Goal: Task Accomplishment & Management: Use online tool/utility

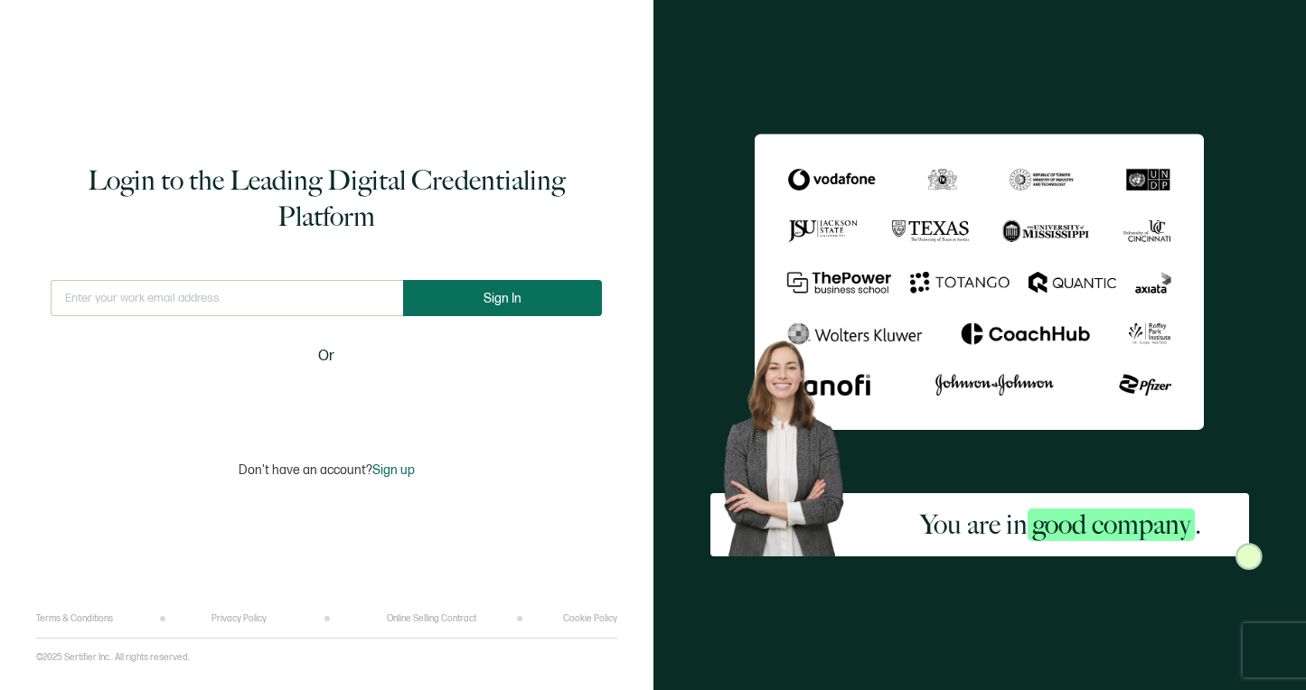
type input "[EMAIL_ADDRESS][PERSON_NAME][DOMAIN_NAME]"
click at [573, 287] on button "Sign In" at bounding box center [504, 298] width 199 height 36
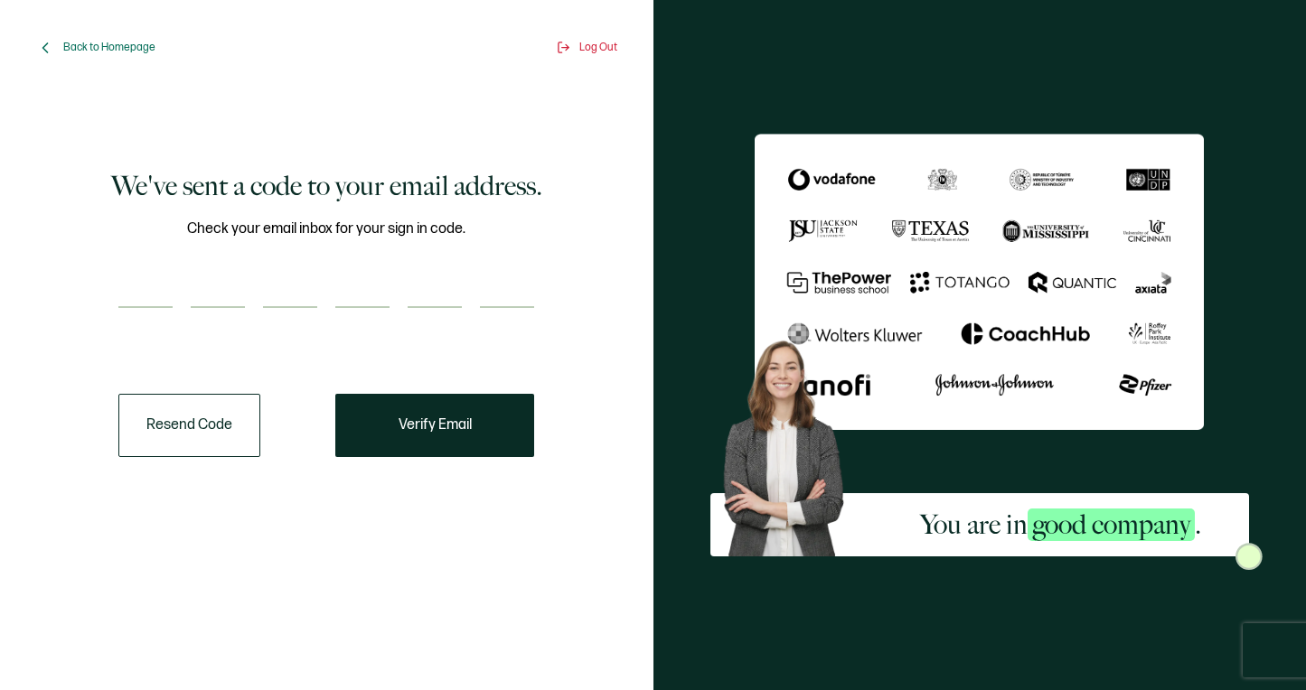
click at [125, 302] on input "number" at bounding box center [145, 290] width 54 height 36
paste input "3"
type input "3"
type input "1"
type input "4"
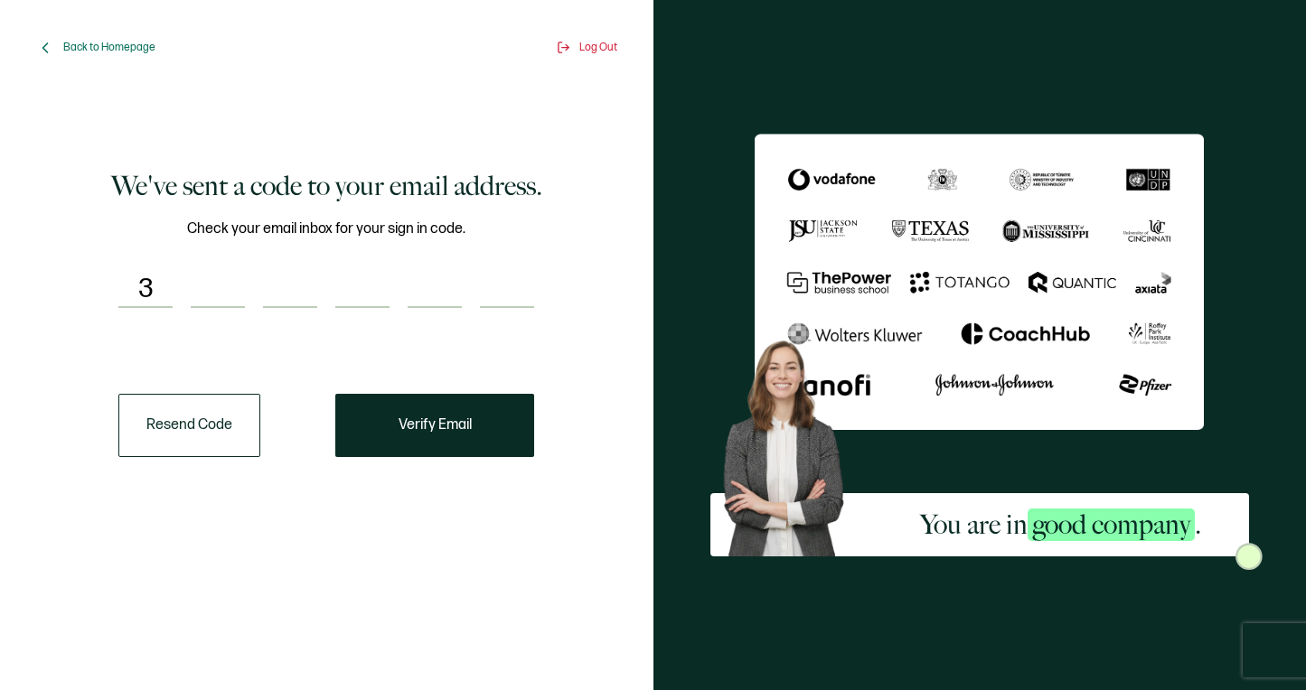
type input "2"
type input "7"
type input "2"
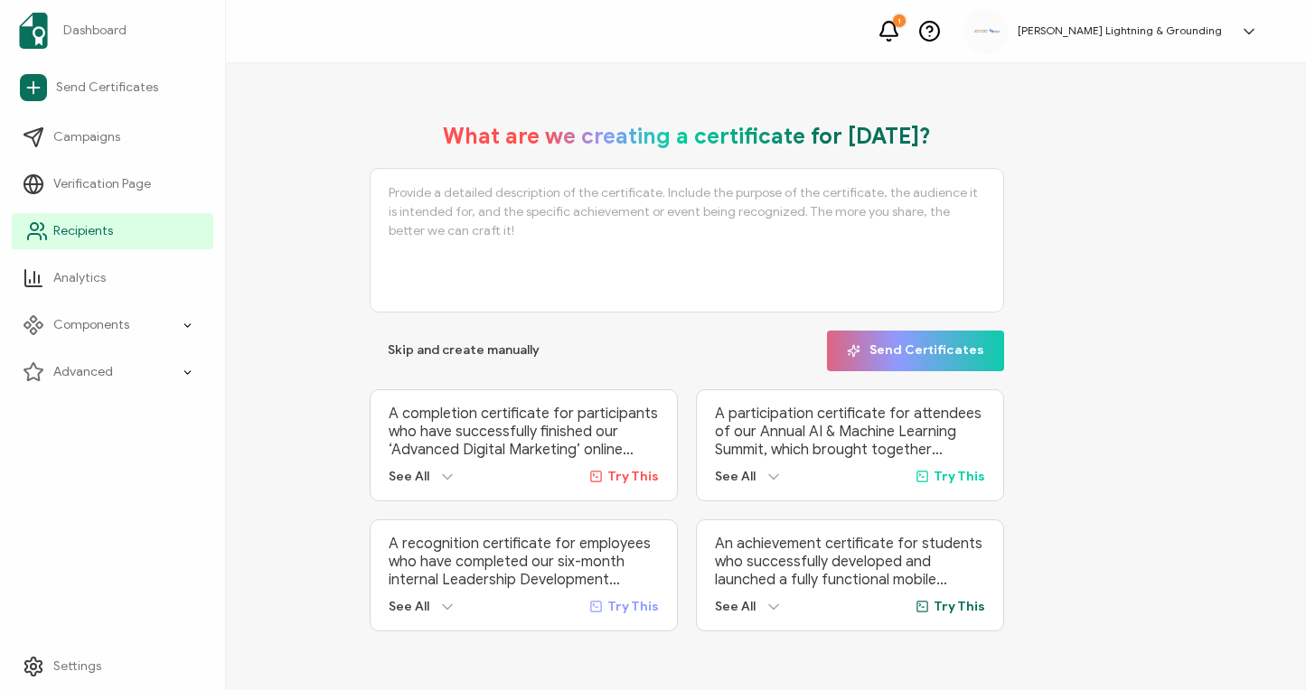
click at [33, 235] on icon at bounding box center [34, 236] width 13 height 5
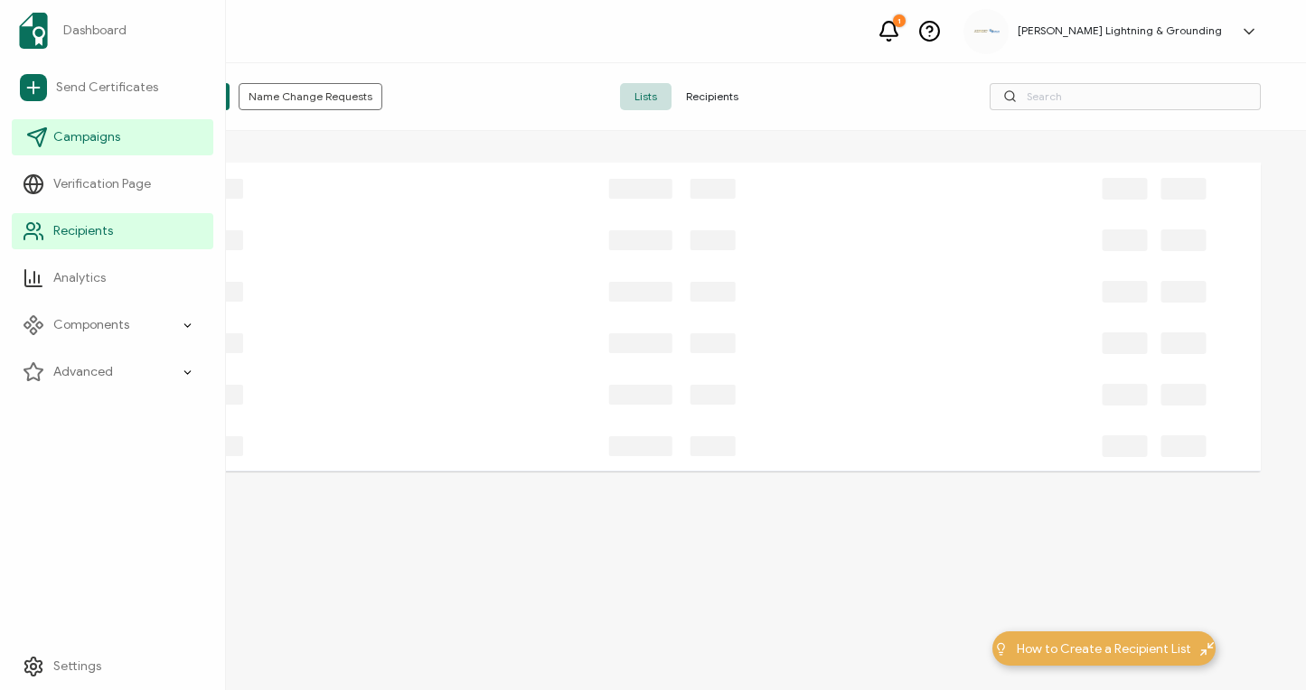
click at [39, 136] on icon at bounding box center [37, 138] width 22 height 22
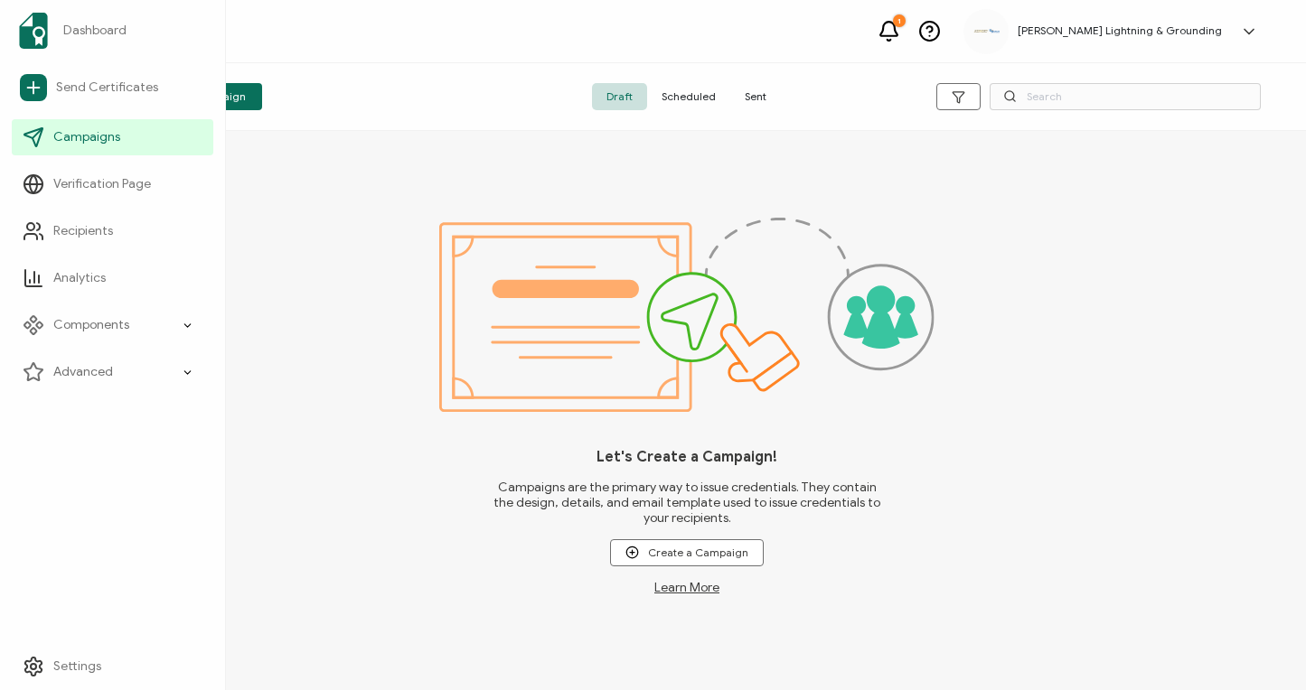
click at [19, 499] on div "Dashboard Send Certificates Campaigns Verification Page Recipients Analytics Co…" at bounding box center [113, 345] width 226 height 690
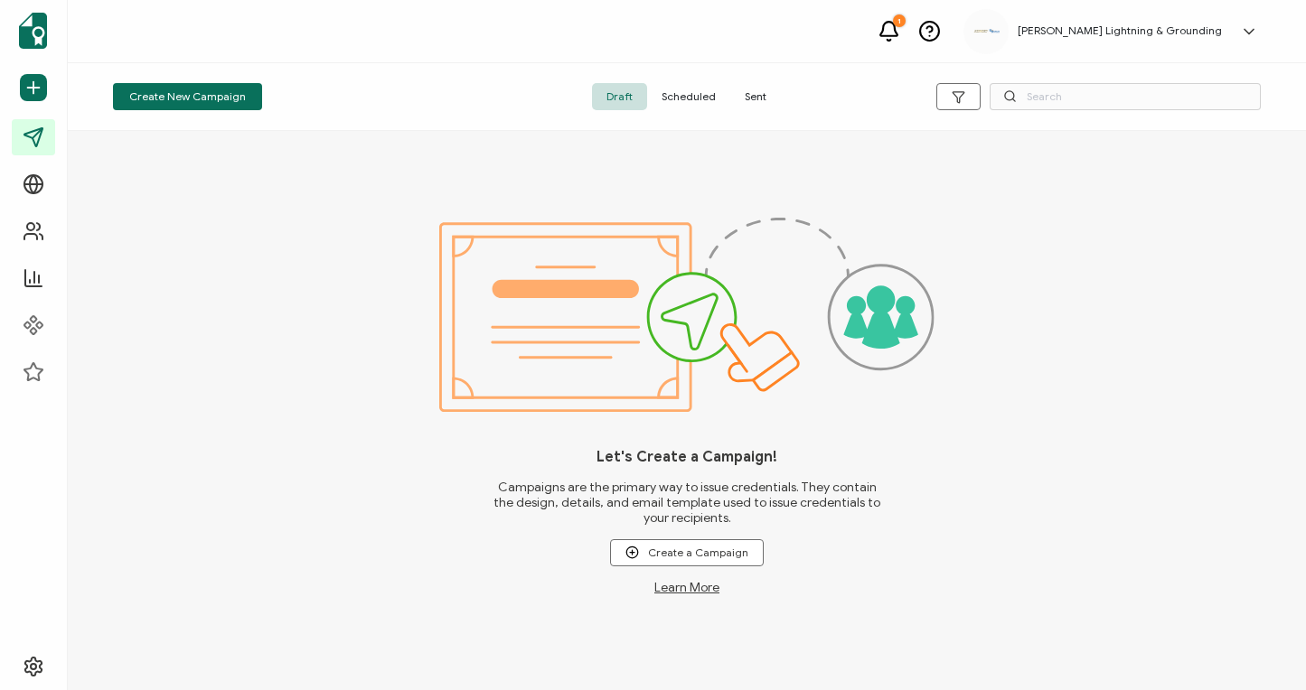
click at [757, 98] on span "Sent" at bounding box center [755, 96] width 51 height 27
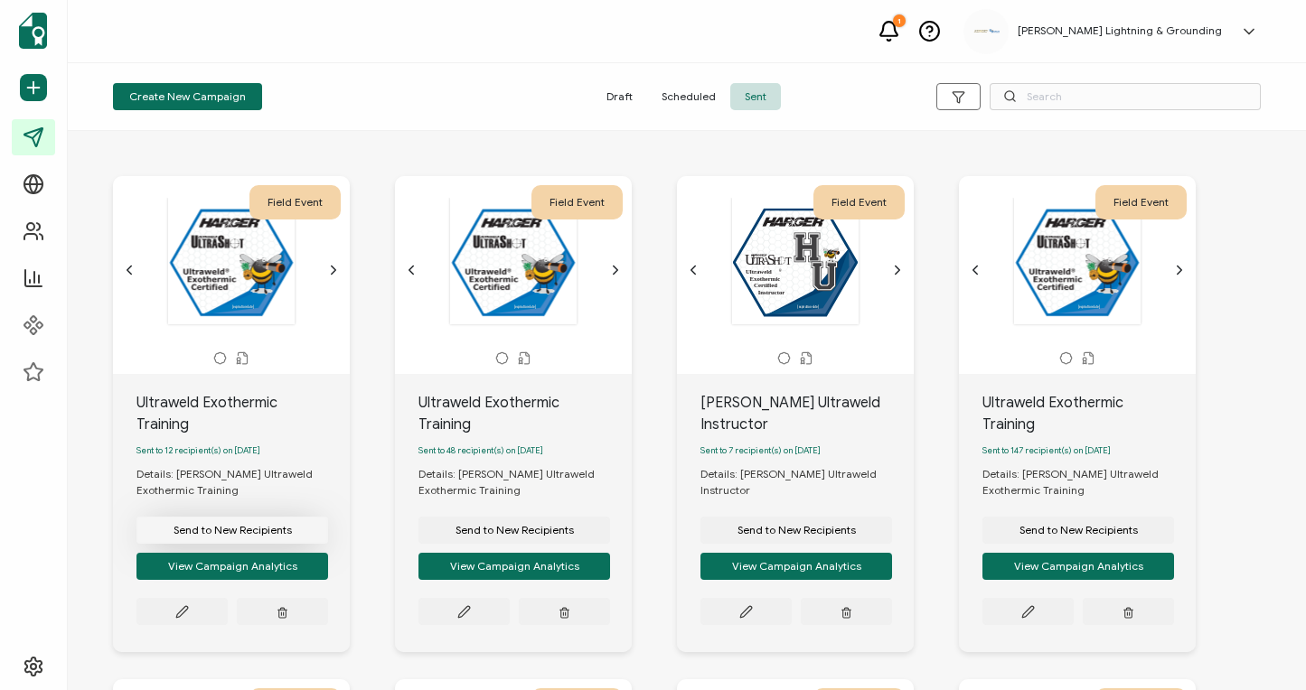
click at [236, 521] on button "Send to New Recipients" at bounding box center [232, 530] width 192 height 27
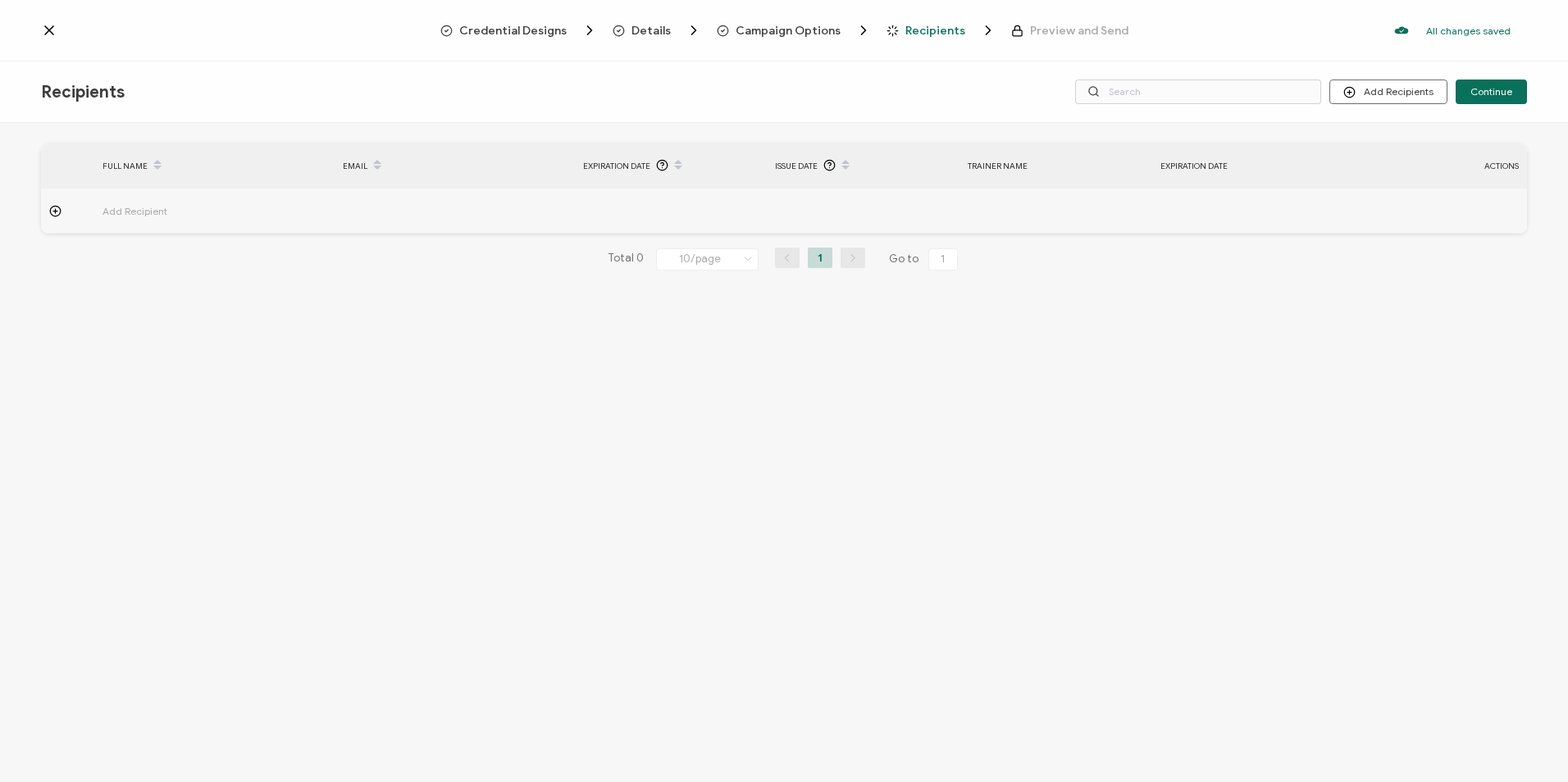
click at [752, 28] on span "Campaign Options" at bounding box center [789, 31] width 105 height 13
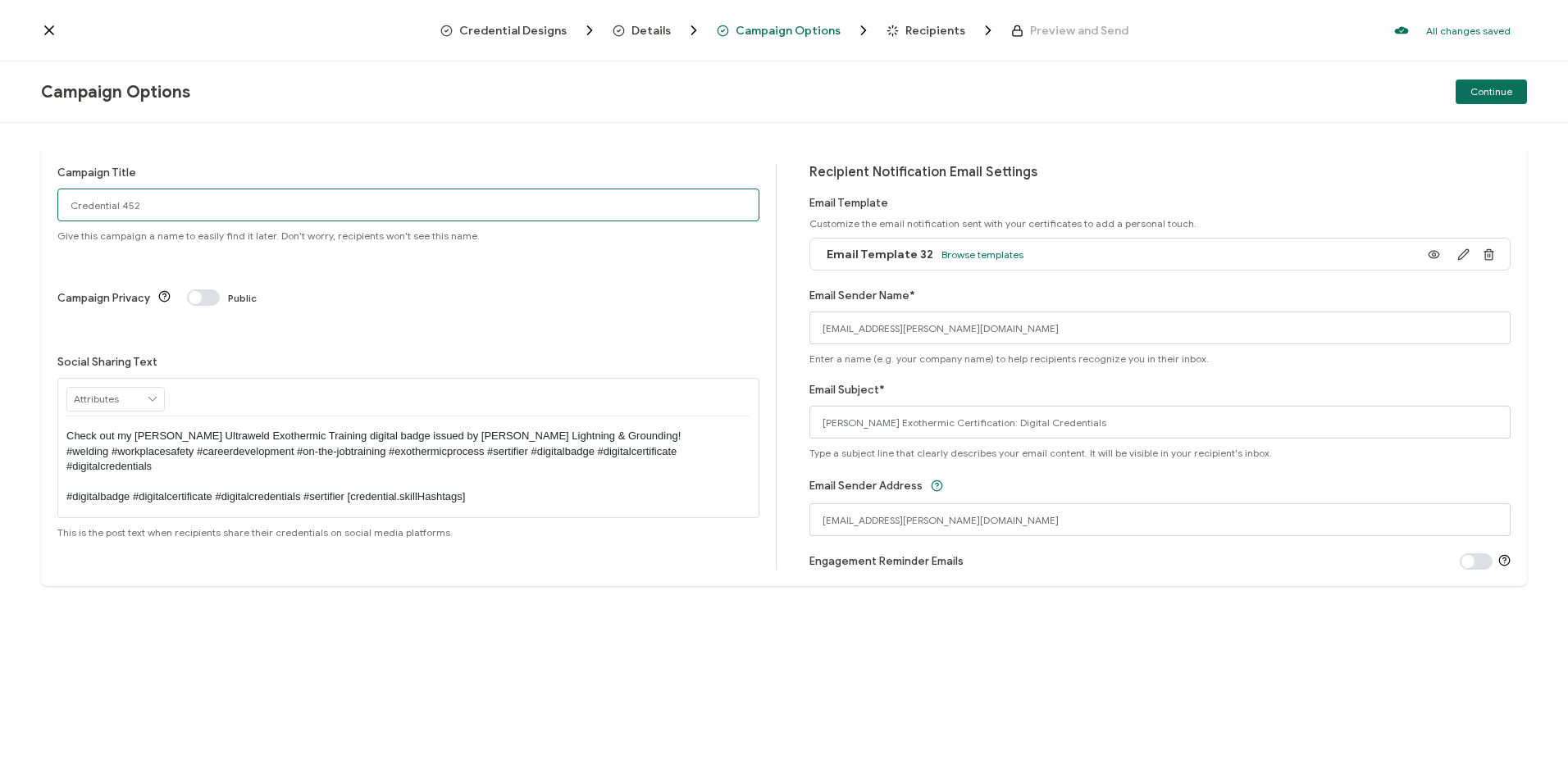
drag, startPoint x: 195, startPoint y: 194, endPoint x: 26, endPoint y: 197, distance: 169.0
click at [26, 197] on div "Campaign Title Credential 452 Give this campaign a name to easily find it later…" at bounding box center [784, 453] width 1568 height 660
type input "Ultraweld Exothermic Training"
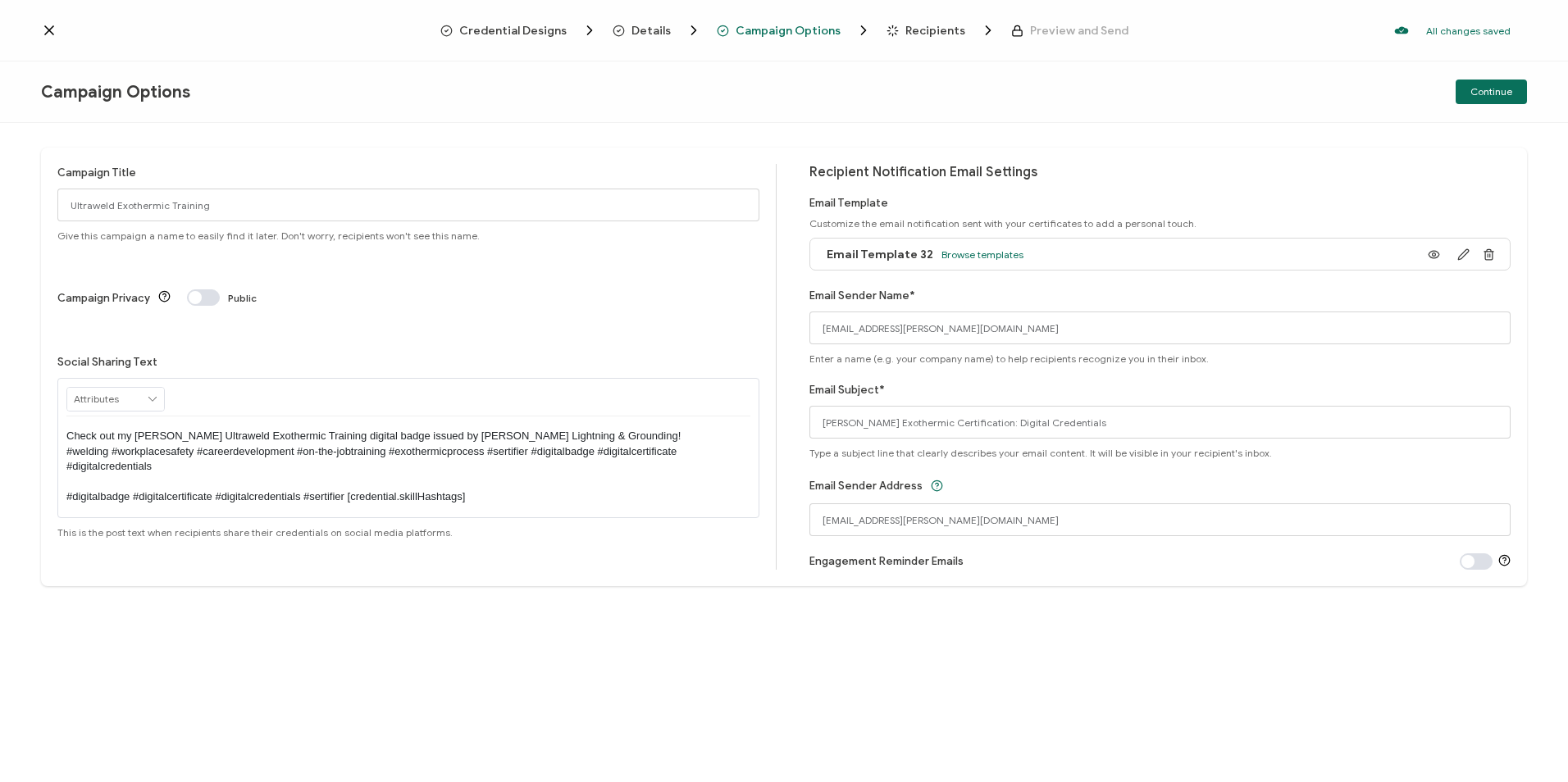
click at [932, 24] on span "Recipients" at bounding box center [936, 31] width 60 height 13
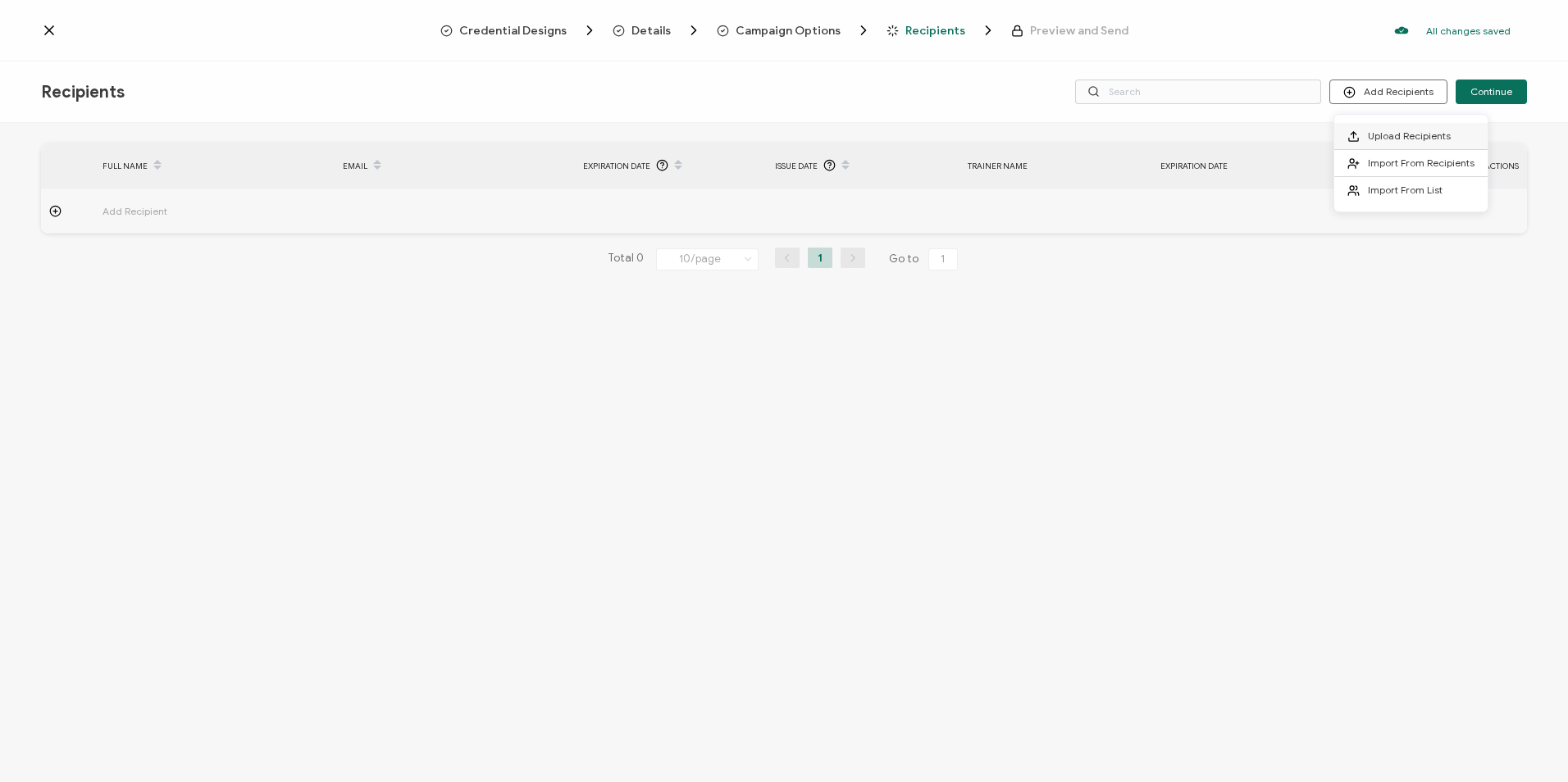
click at [1184, 138] on span "Upload Recipients" at bounding box center [1408, 136] width 83 height 13
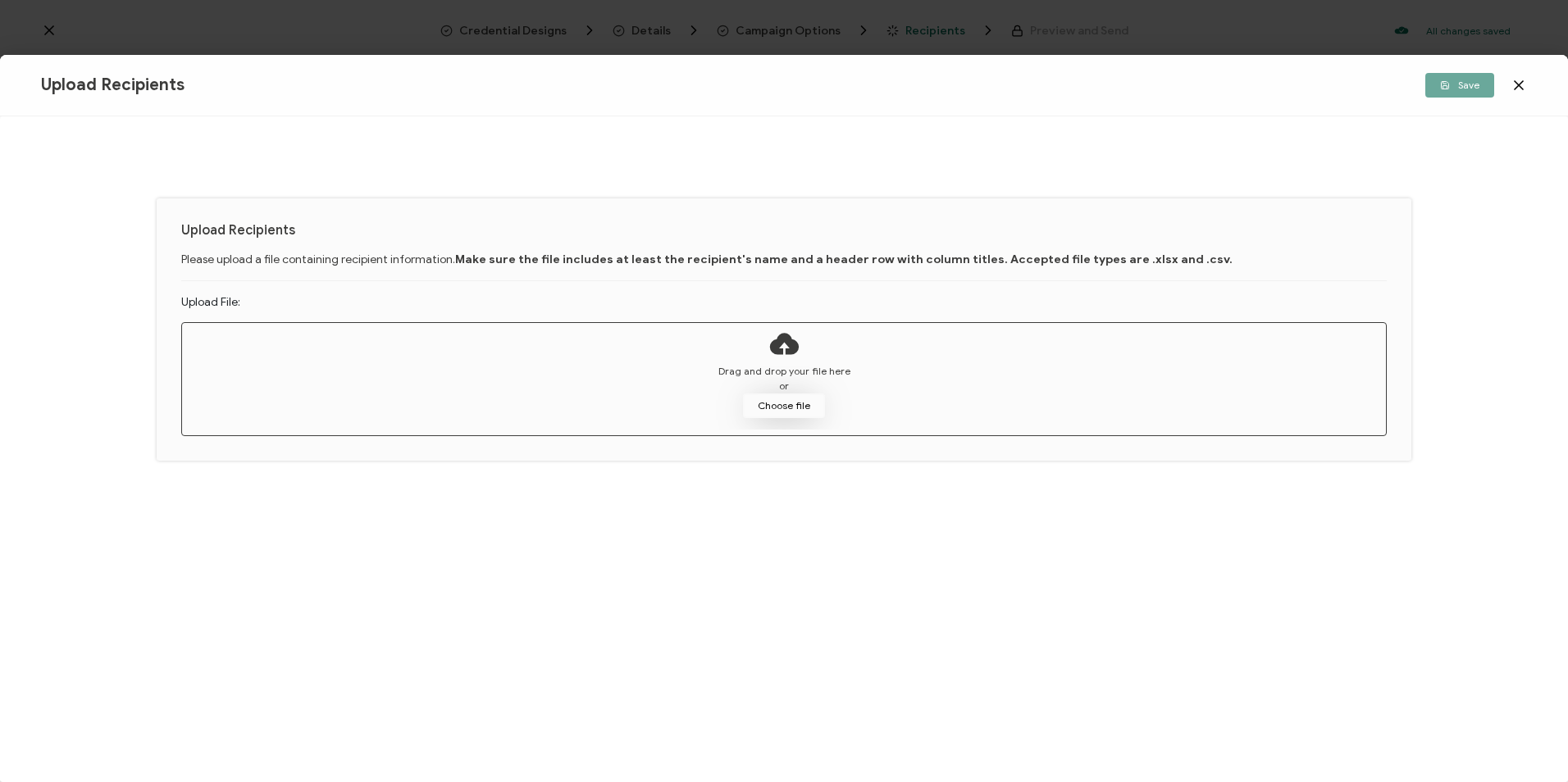
click at [818, 412] on button "Choose file" at bounding box center [784, 406] width 82 height 24
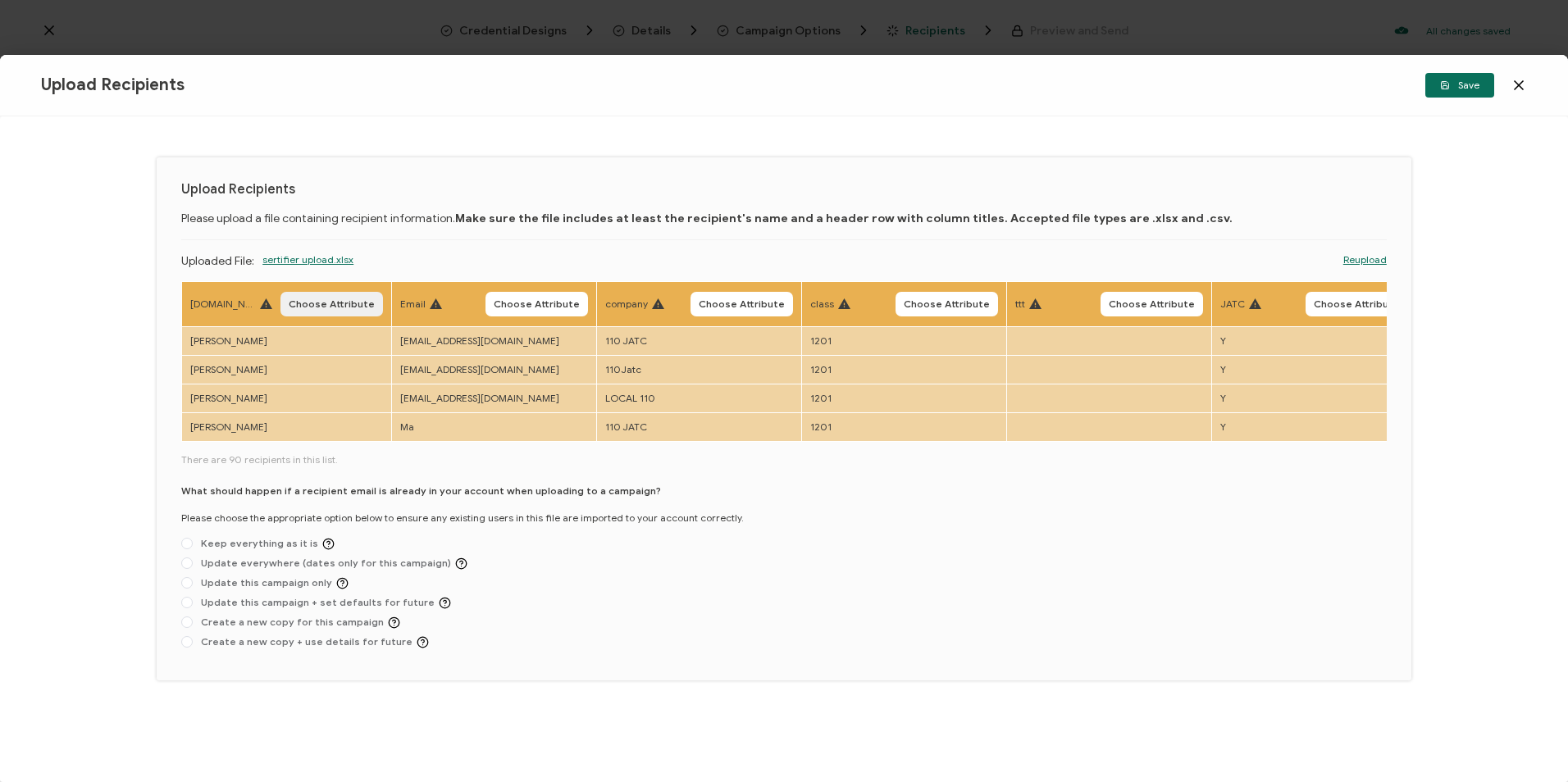
click at [305, 309] on span "Choose Attribute" at bounding box center [331, 304] width 86 height 10
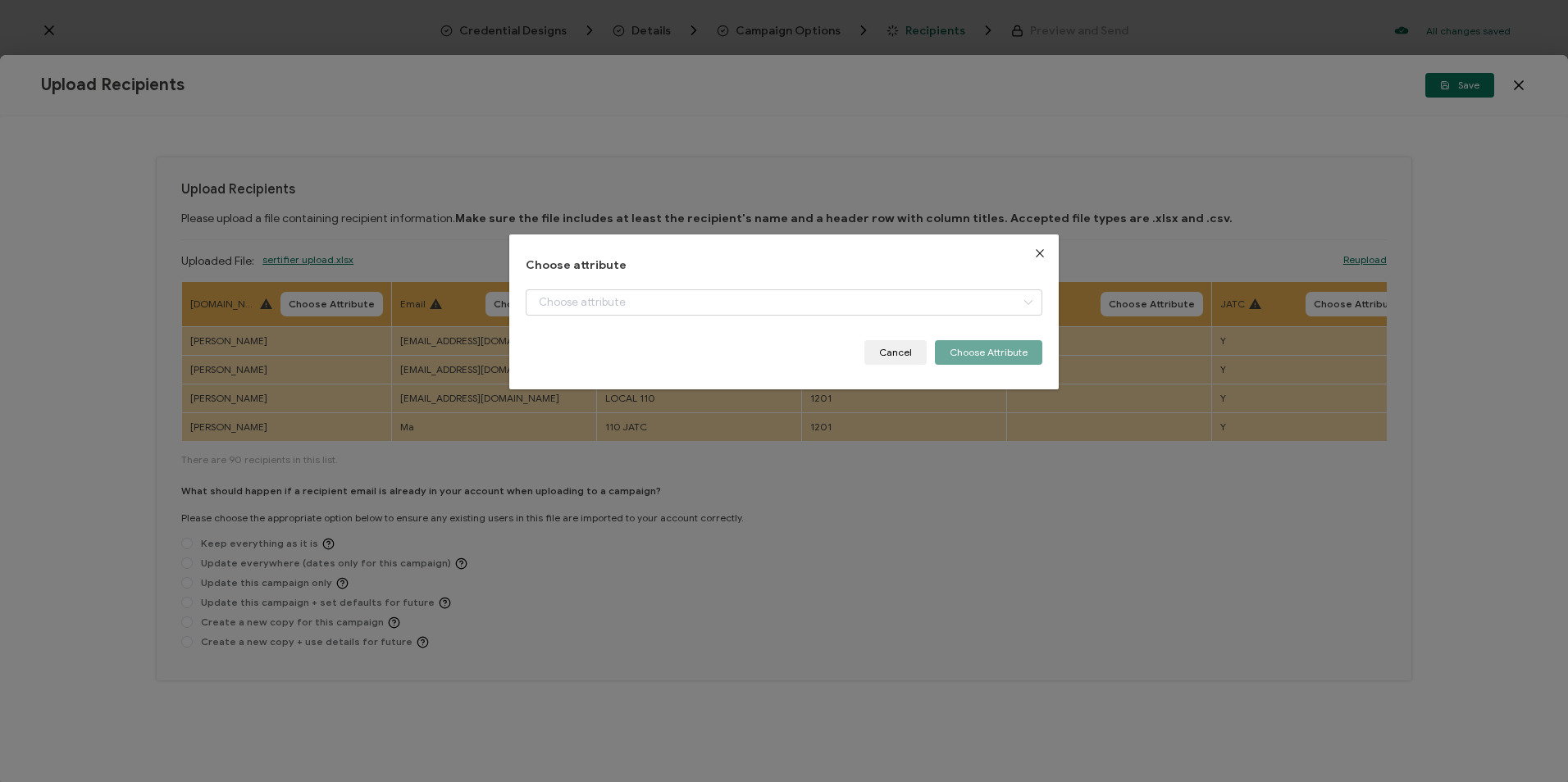
click at [566, 325] on div "+ Add New Attribute Full Name E-mail Issue Date Expiration Date Trainer Name Ex…" at bounding box center [783, 315] width 515 height 51
click at [574, 308] on input "dialog" at bounding box center [783, 302] width 515 height 26
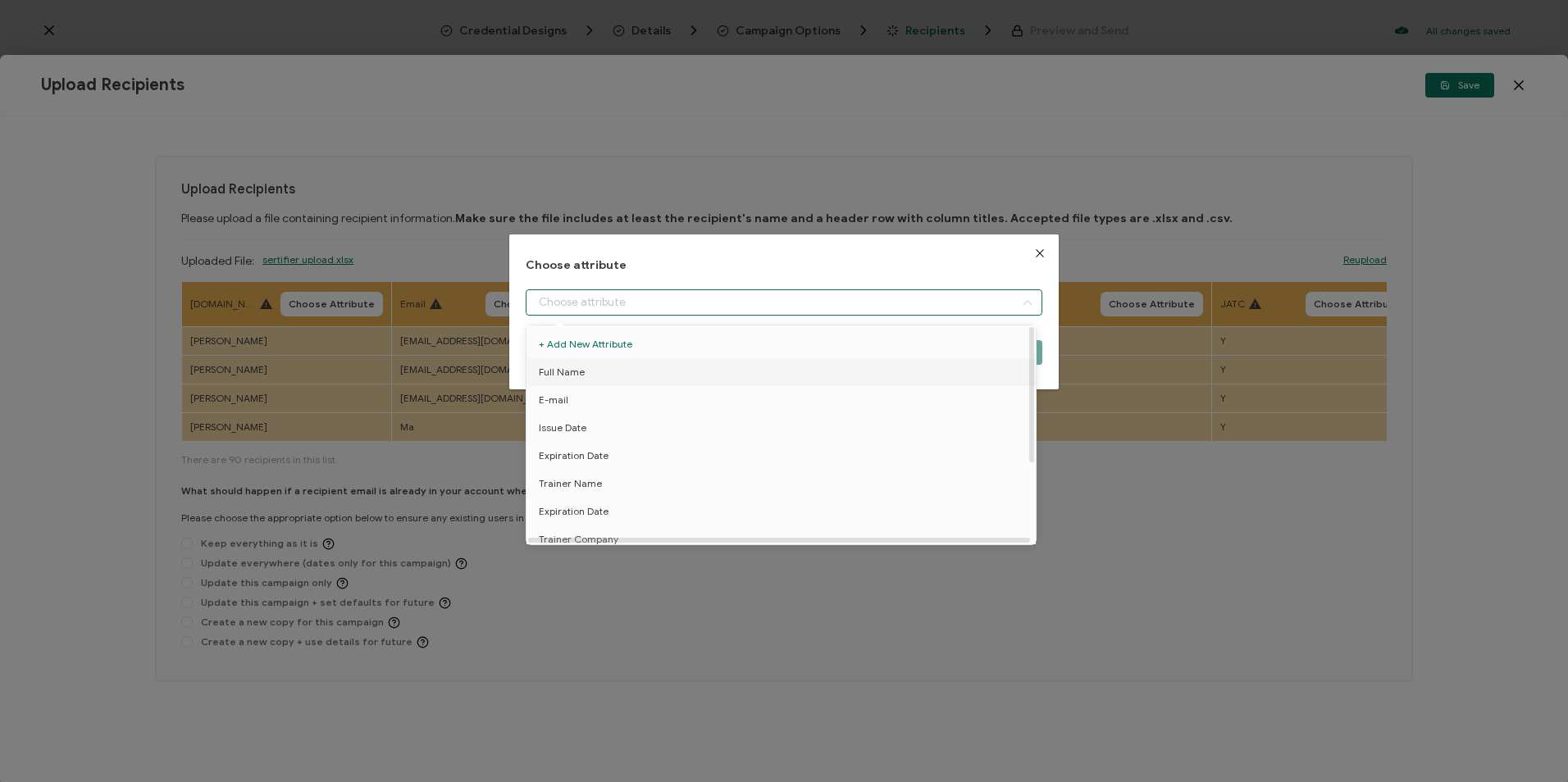
click at [583, 368] on li "Full Name" at bounding box center [784, 372] width 524 height 28
type input "Full Name"
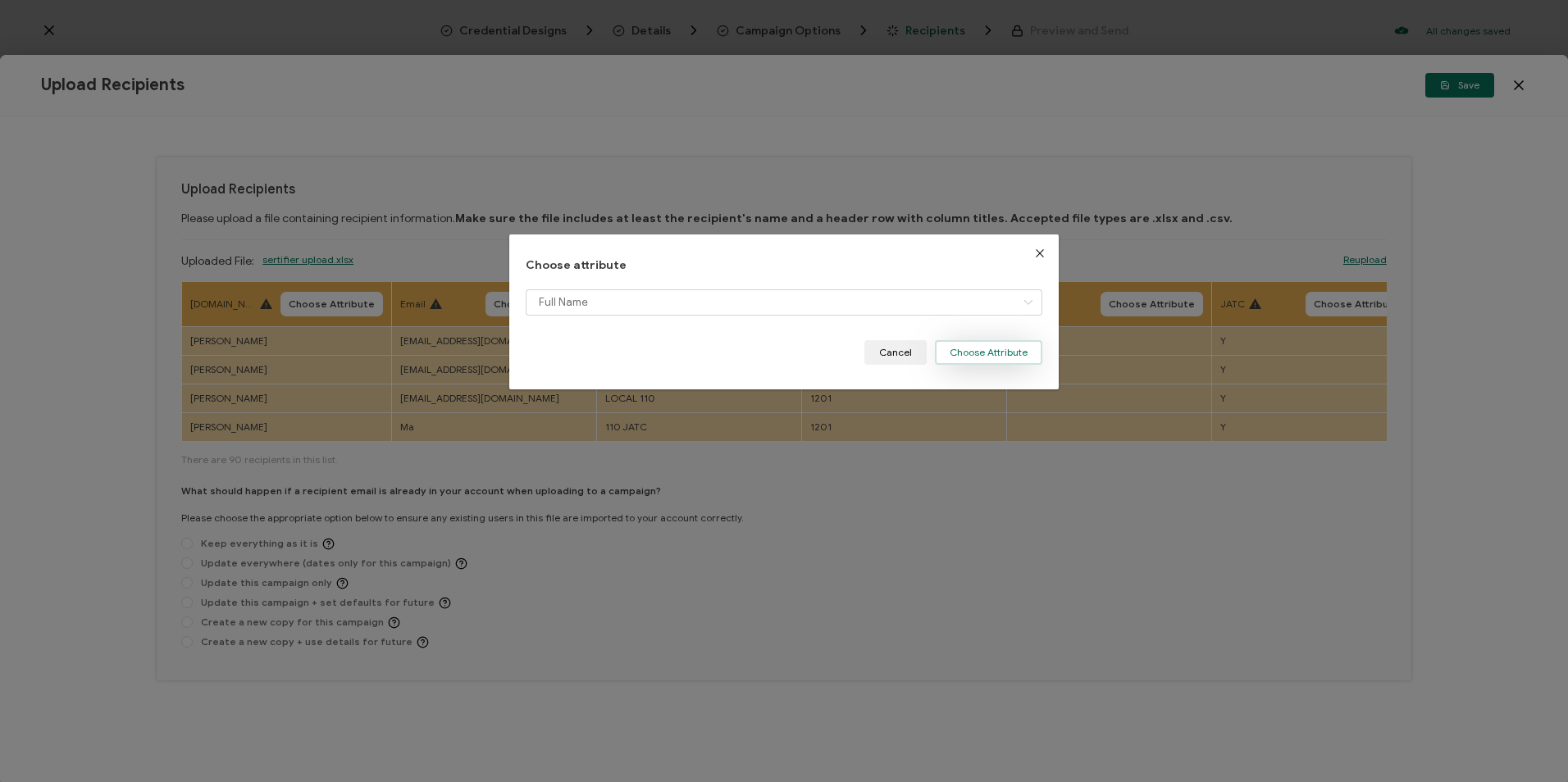
click at [985, 347] on button "Choose Attribute" at bounding box center [988, 352] width 107 height 24
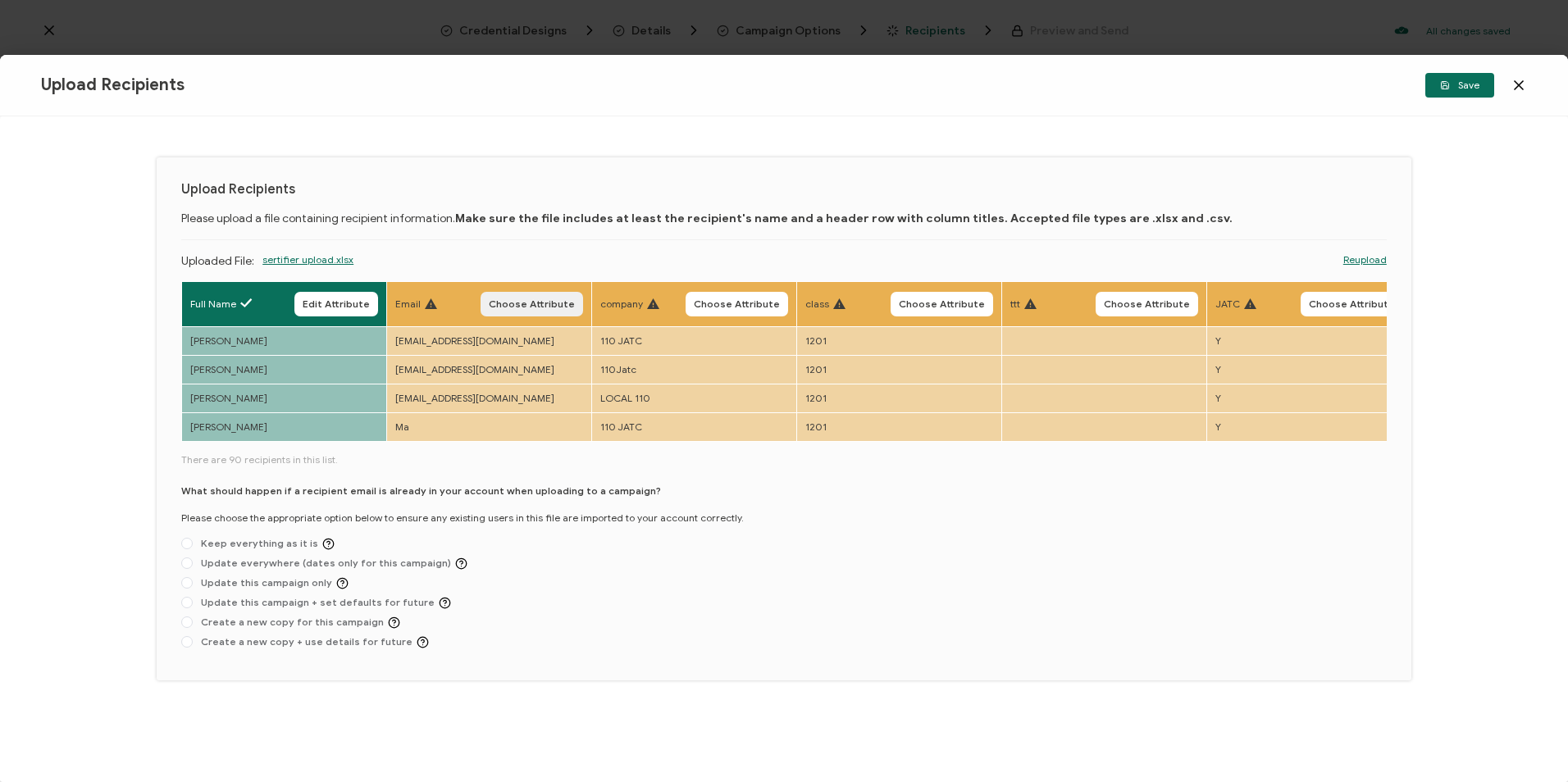
click at [542, 302] on span "Choose Attribute" at bounding box center [532, 304] width 86 height 10
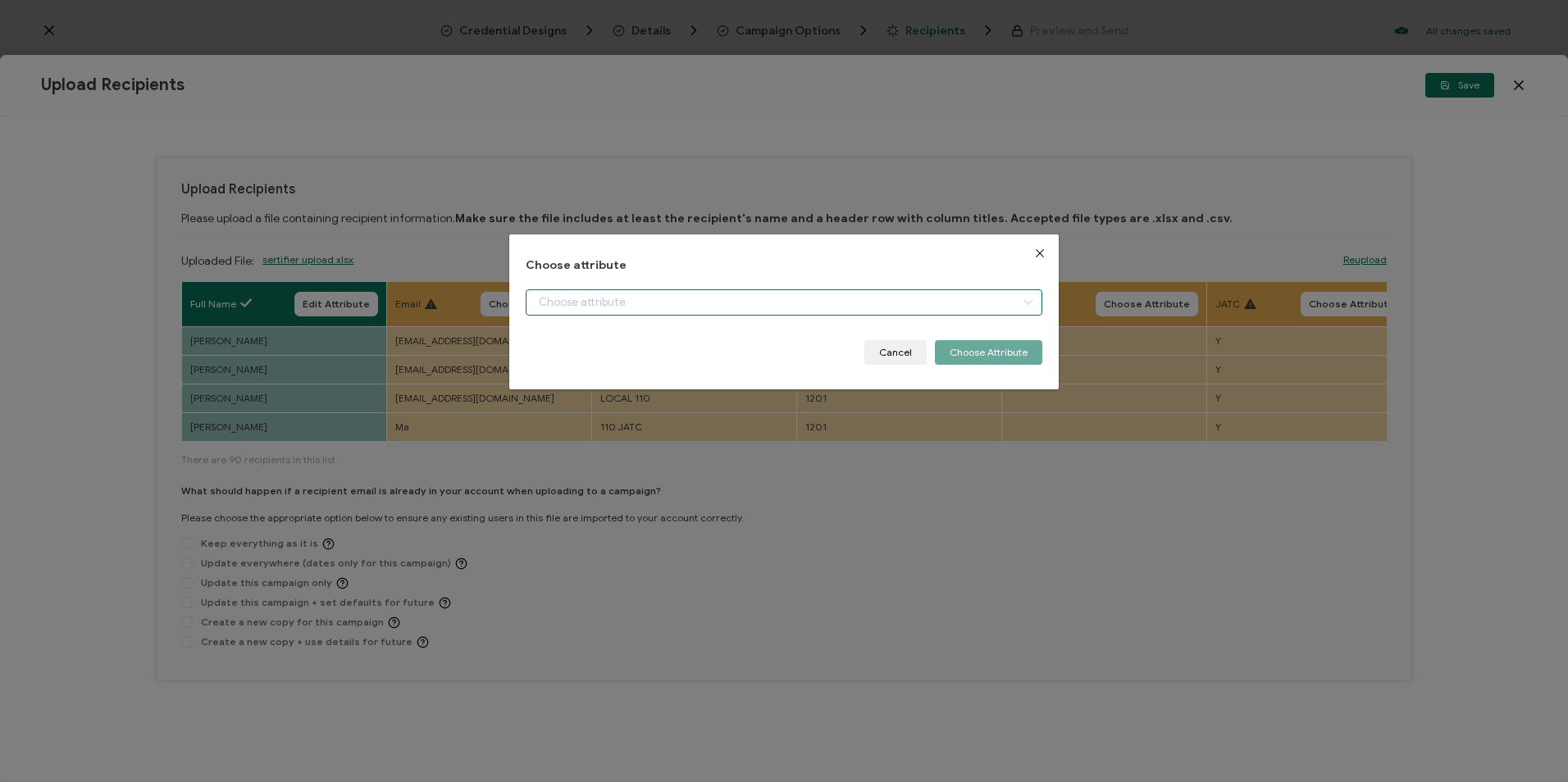
click at [583, 295] on input "dialog" at bounding box center [783, 302] width 515 height 26
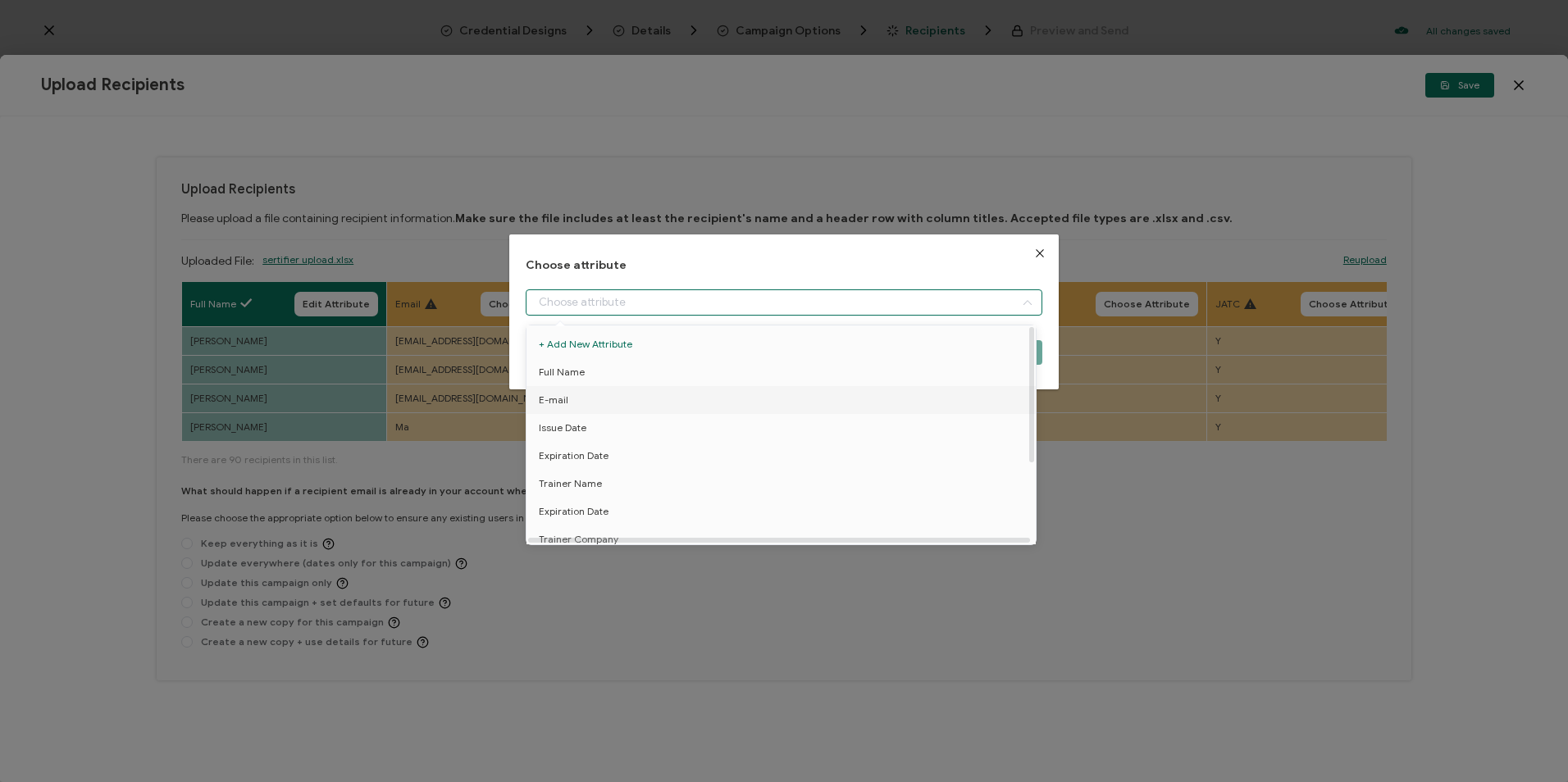
click at [594, 395] on li "E-mail" at bounding box center [784, 400] width 524 height 28
type input "E-mail"
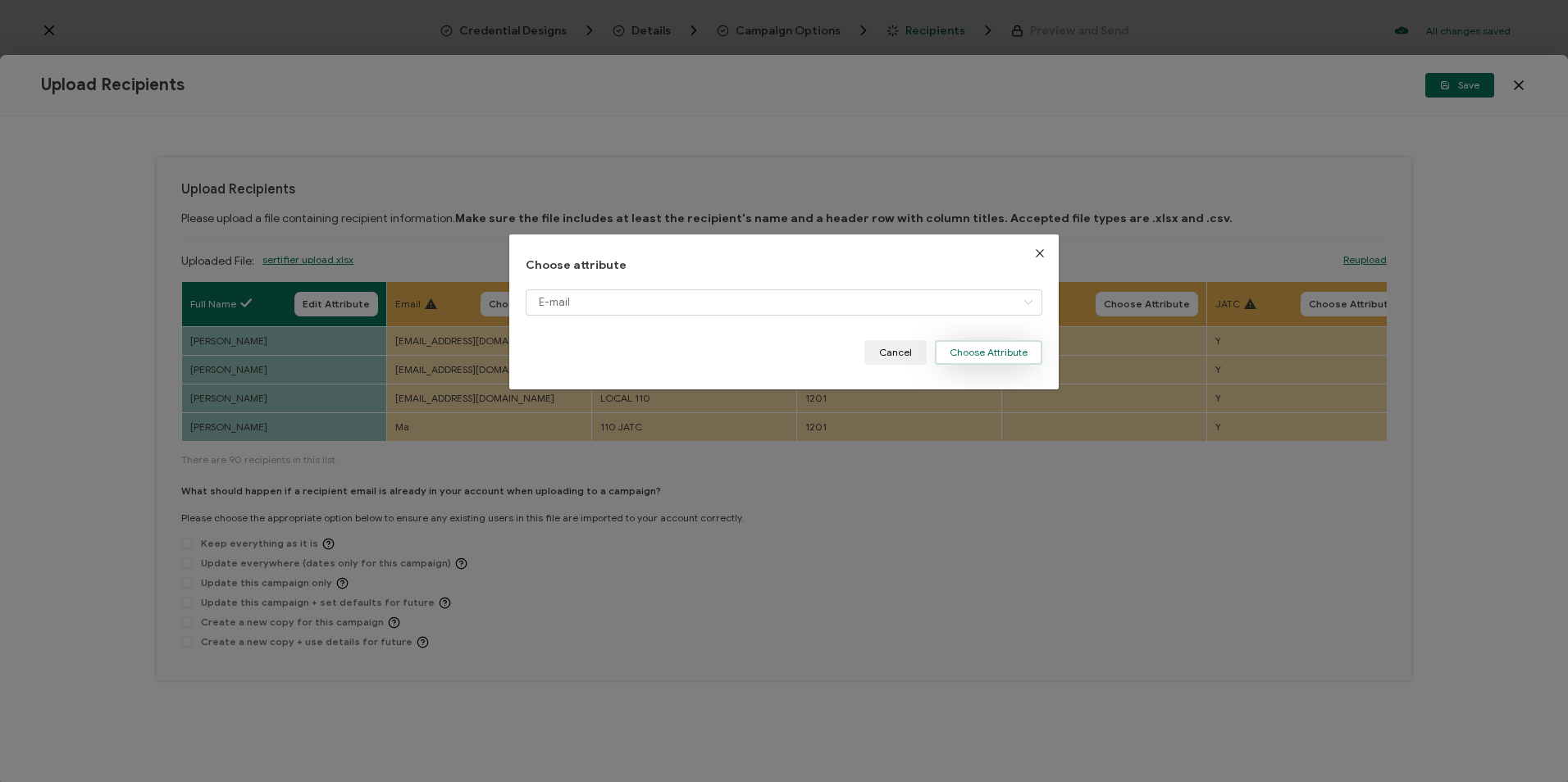
click at [986, 348] on button "Choose Attribute" at bounding box center [988, 352] width 107 height 24
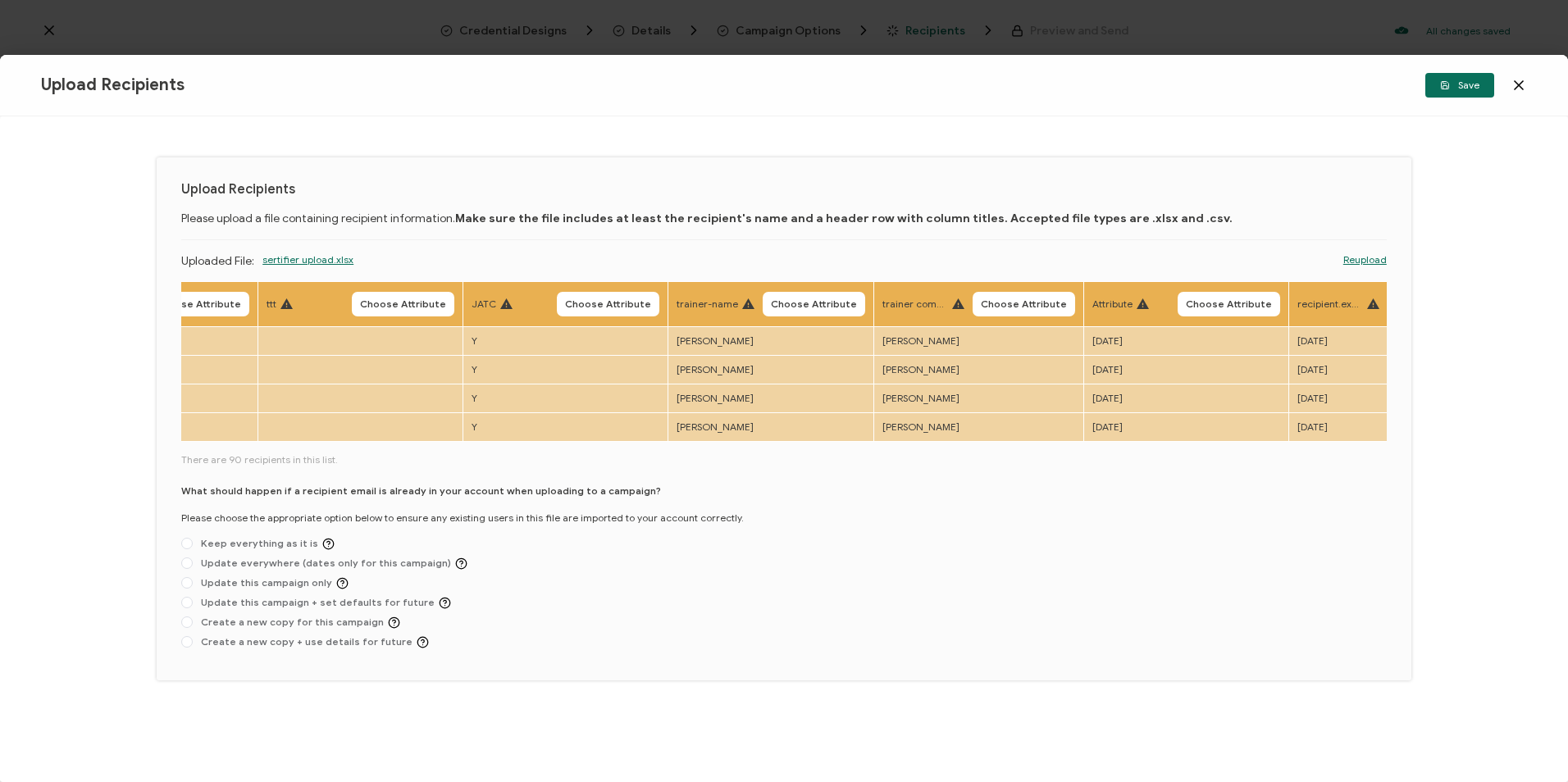
scroll to position [0, 846]
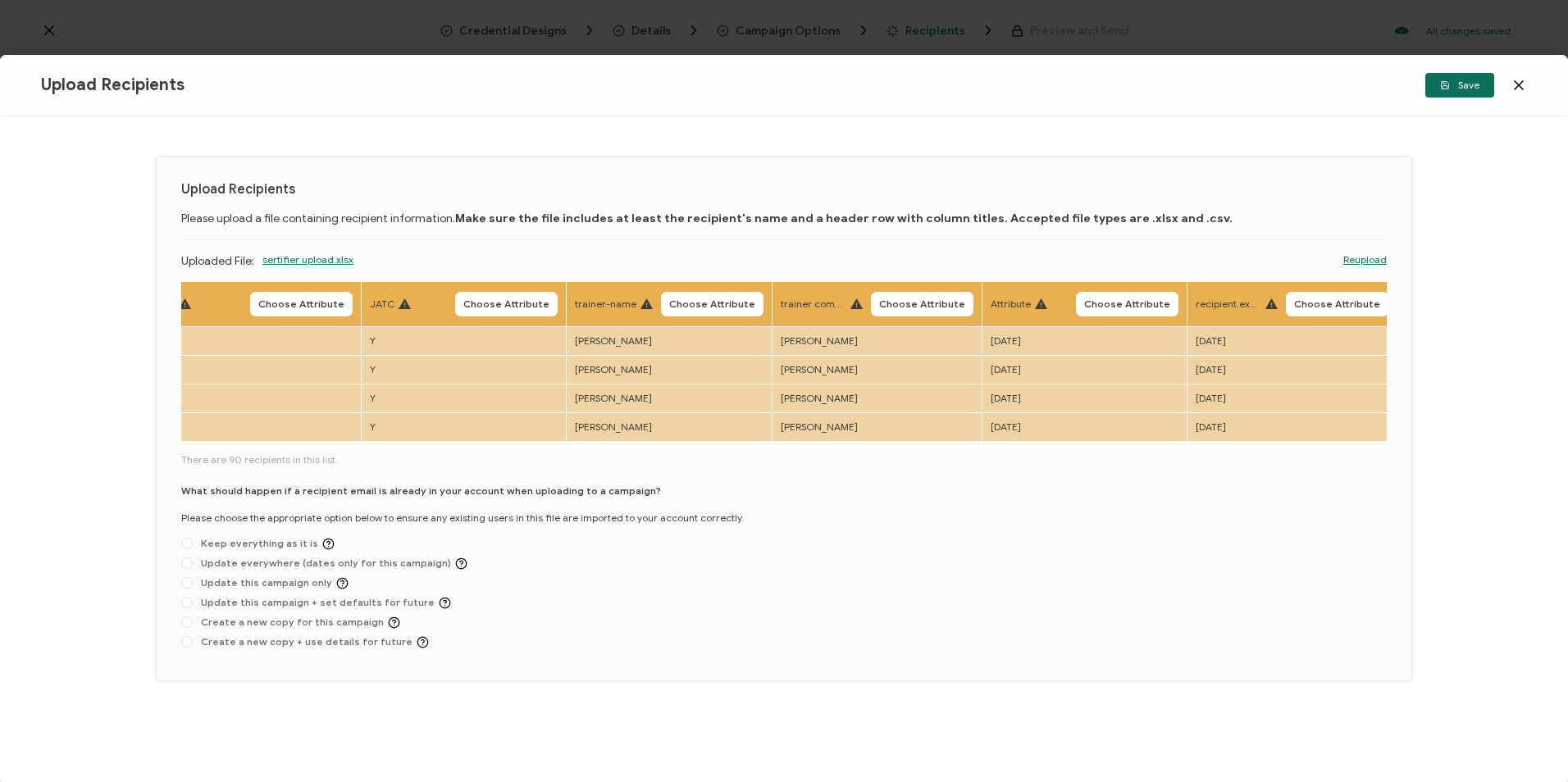
click at [690, 309] on span "Choose Attribute" at bounding box center [711, 304] width 86 height 10
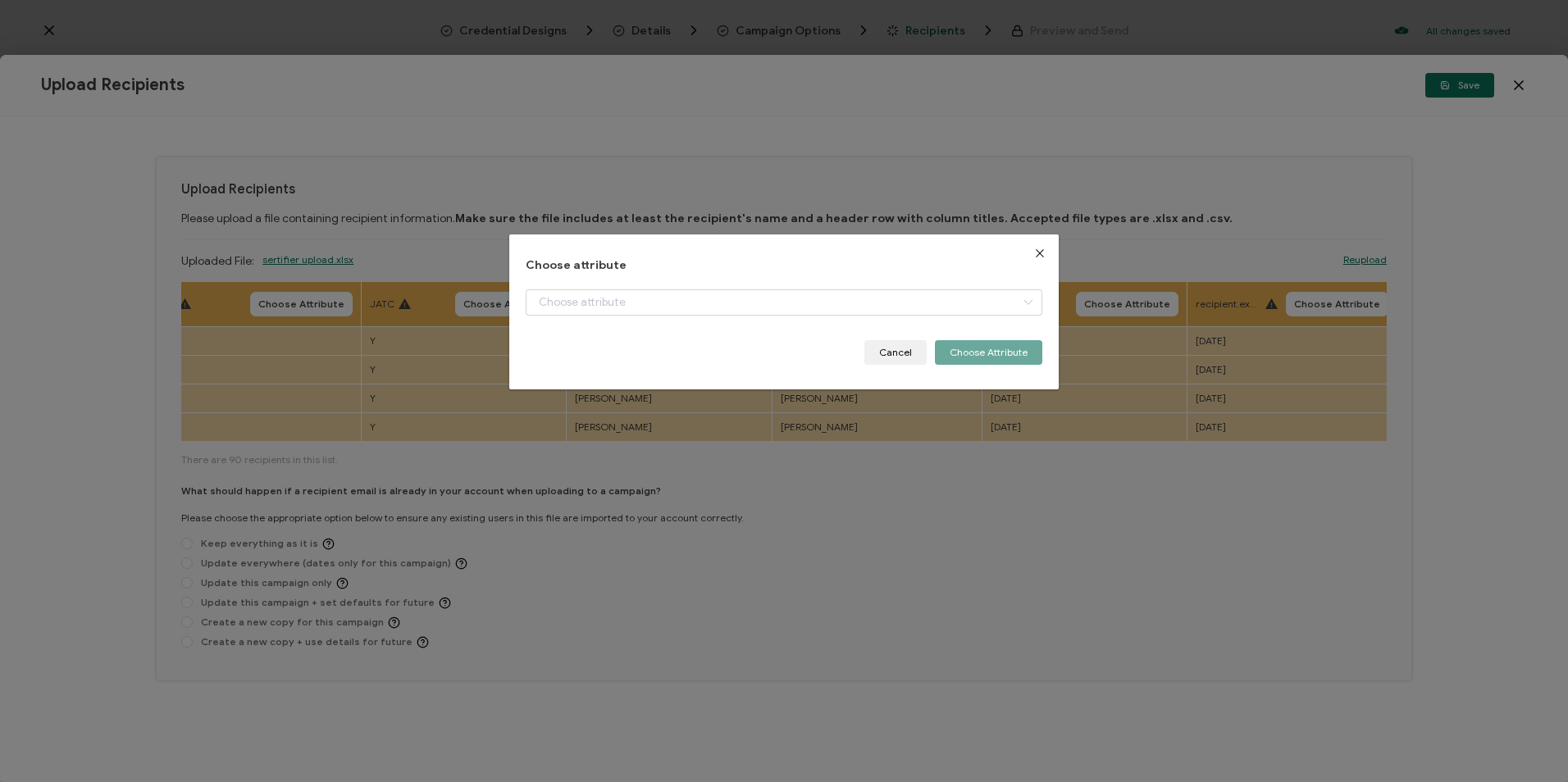
click at [691, 319] on div "dialog" at bounding box center [783, 315] width 515 height 51
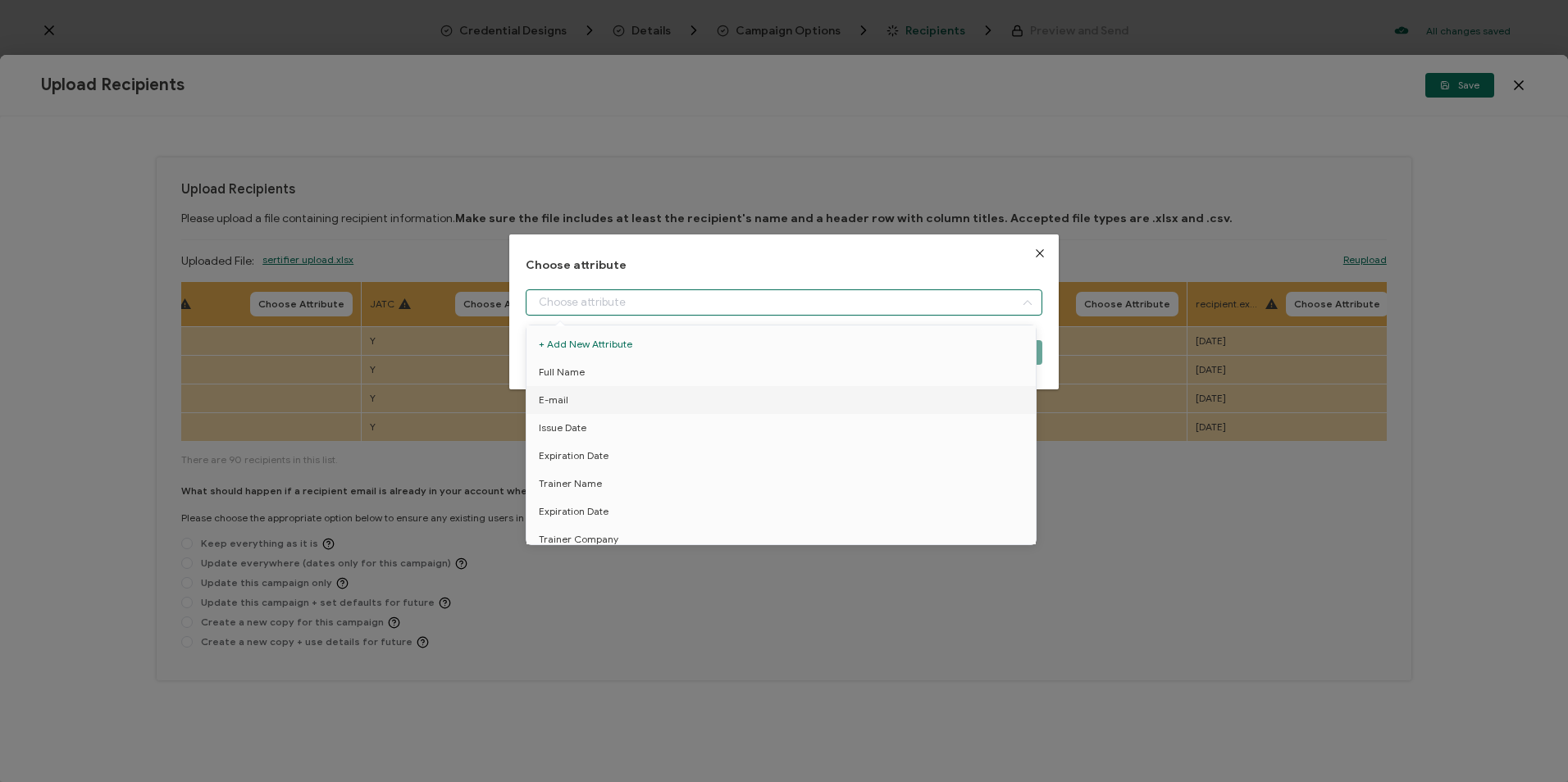
click at [687, 313] on input "dialog" at bounding box center [783, 302] width 515 height 26
click at [660, 476] on li "Trainer Name" at bounding box center [784, 484] width 524 height 28
type input "Trainer Name"
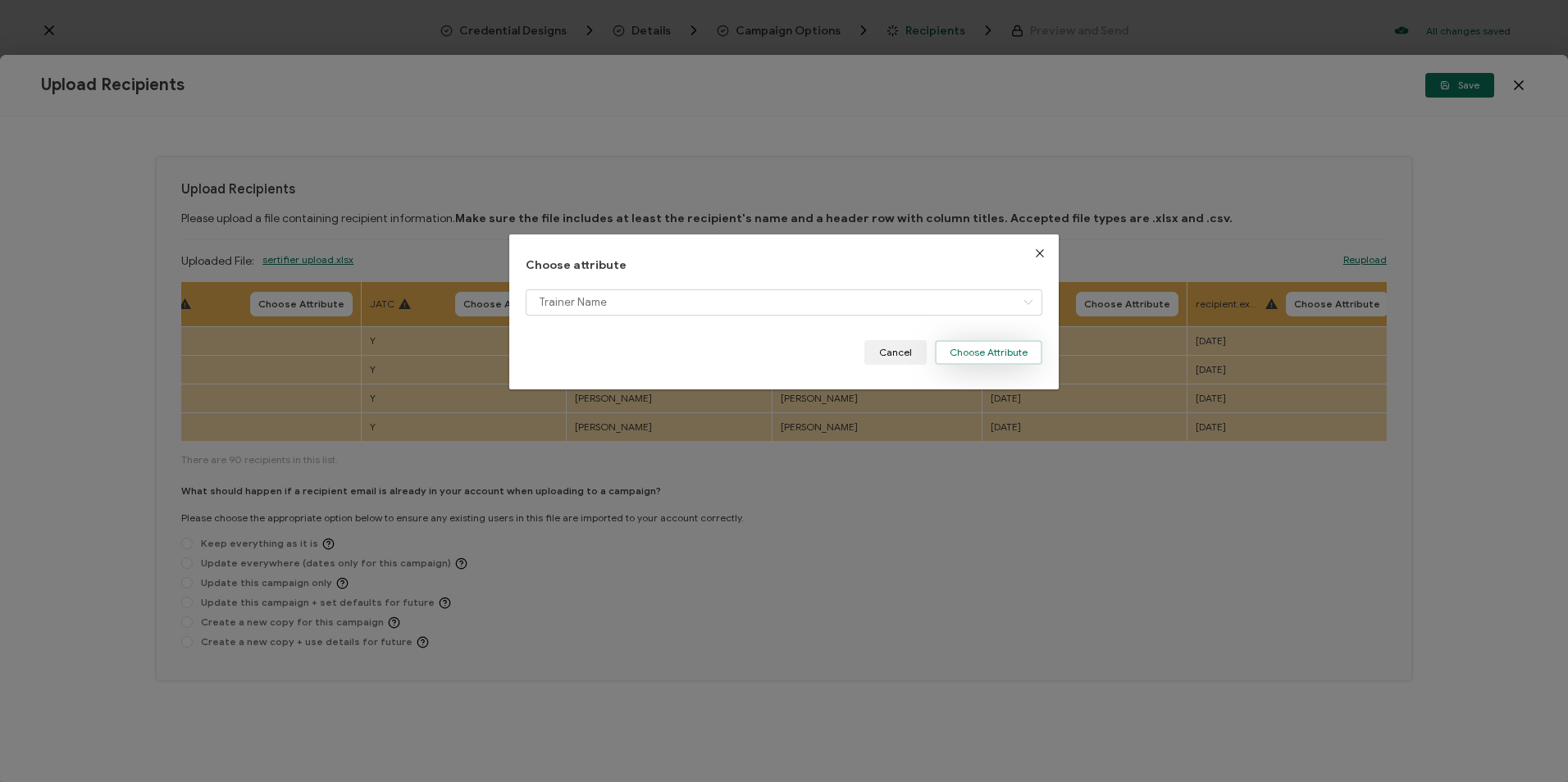
click at [1018, 340] on button "Choose Attribute" at bounding box center [988, 352] width 107 height 24
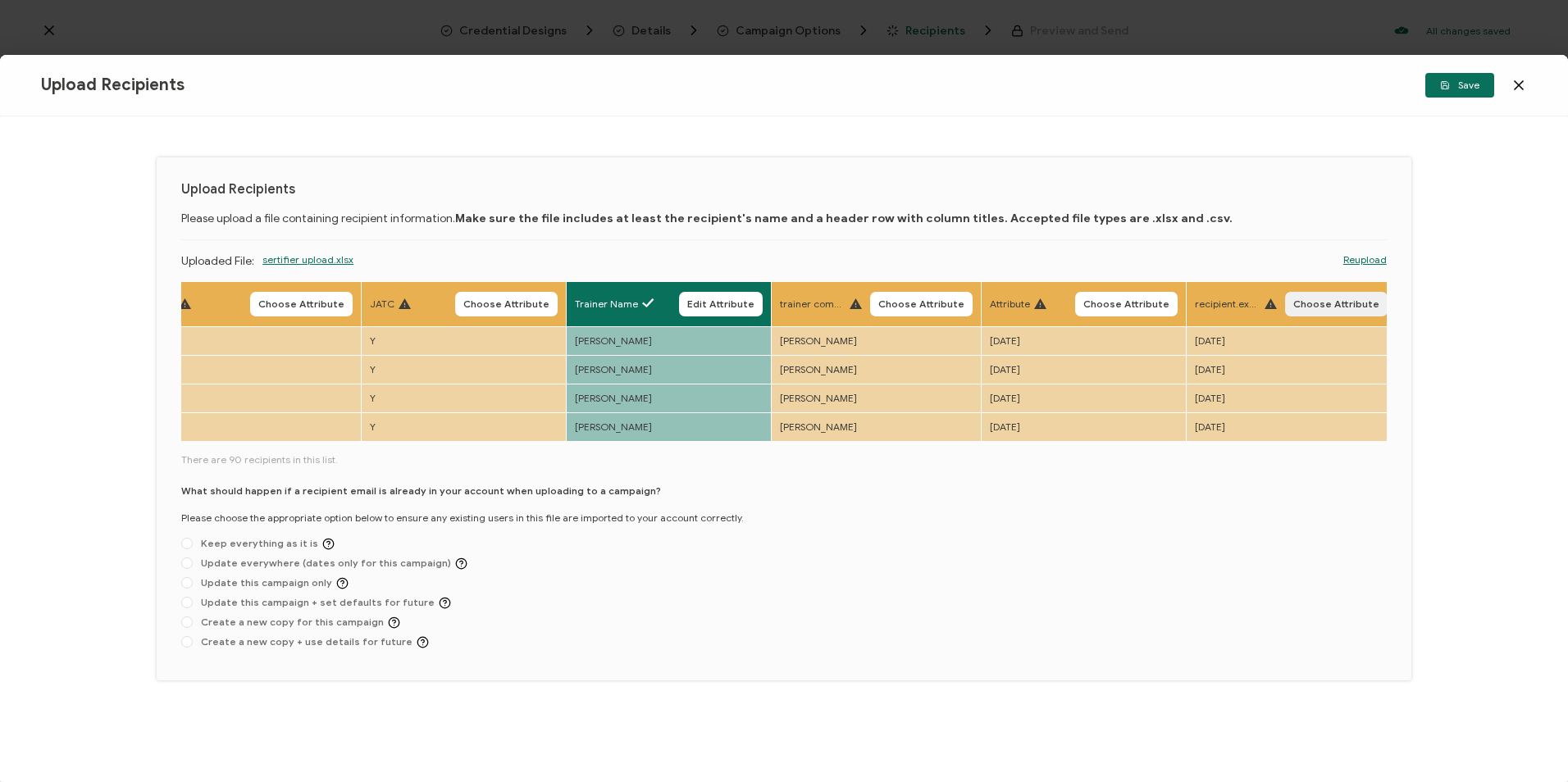
click at [1184, 302] on span "Choose Attribute" at bounding box center [1336, 304] width 86 height 10
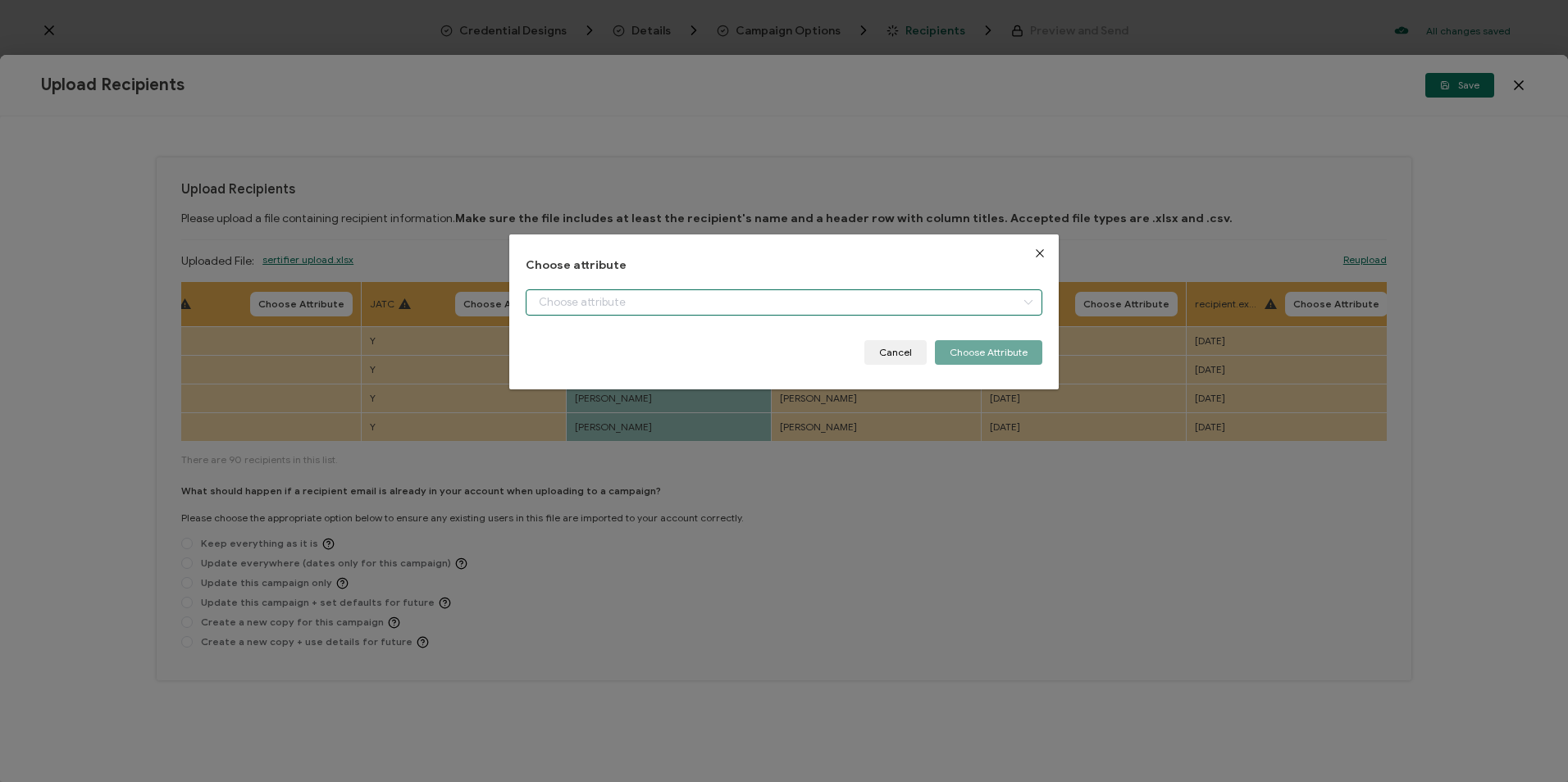
click at [532, 309] on input "dialog" at bounding box center [783, 302] width 515 height 26
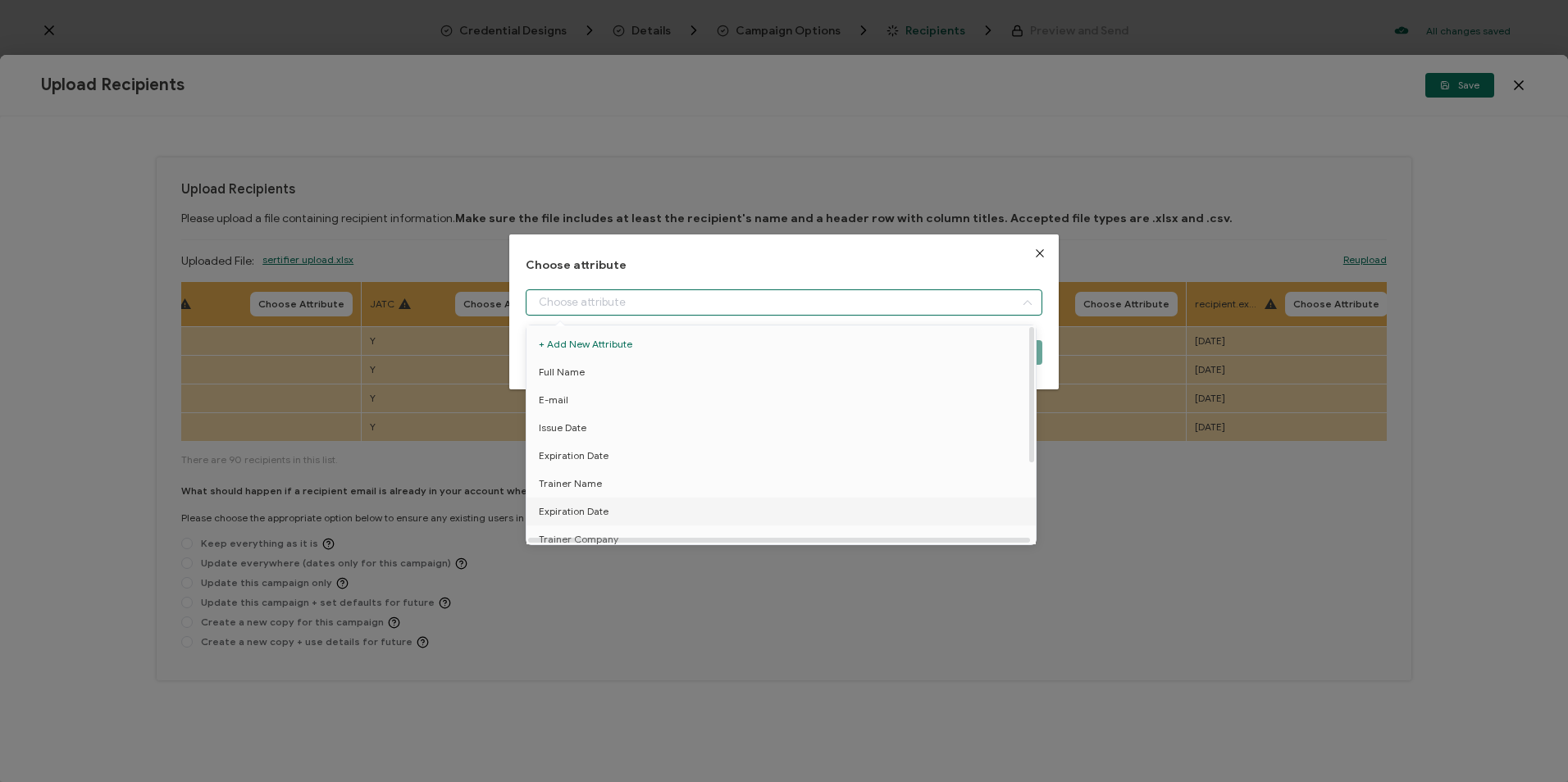
click at [602, 503] on span "Expiration Date" at bounding box center [573, 512] width 70 height 28
type input "Expiration Date"
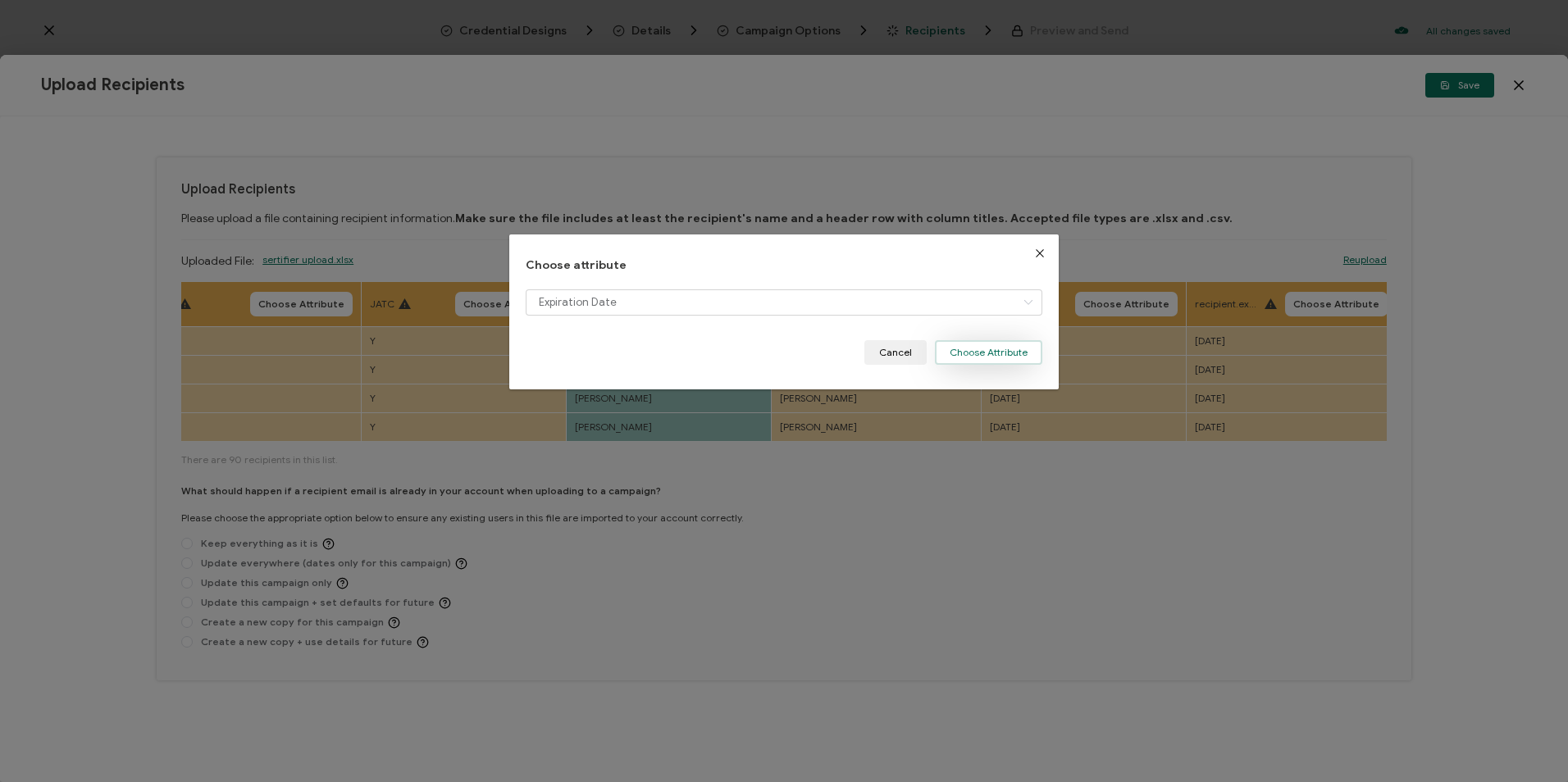
click at [1034, 354] on button "Choose Attribute" at bounding box center [988, 352] width 107 height 24
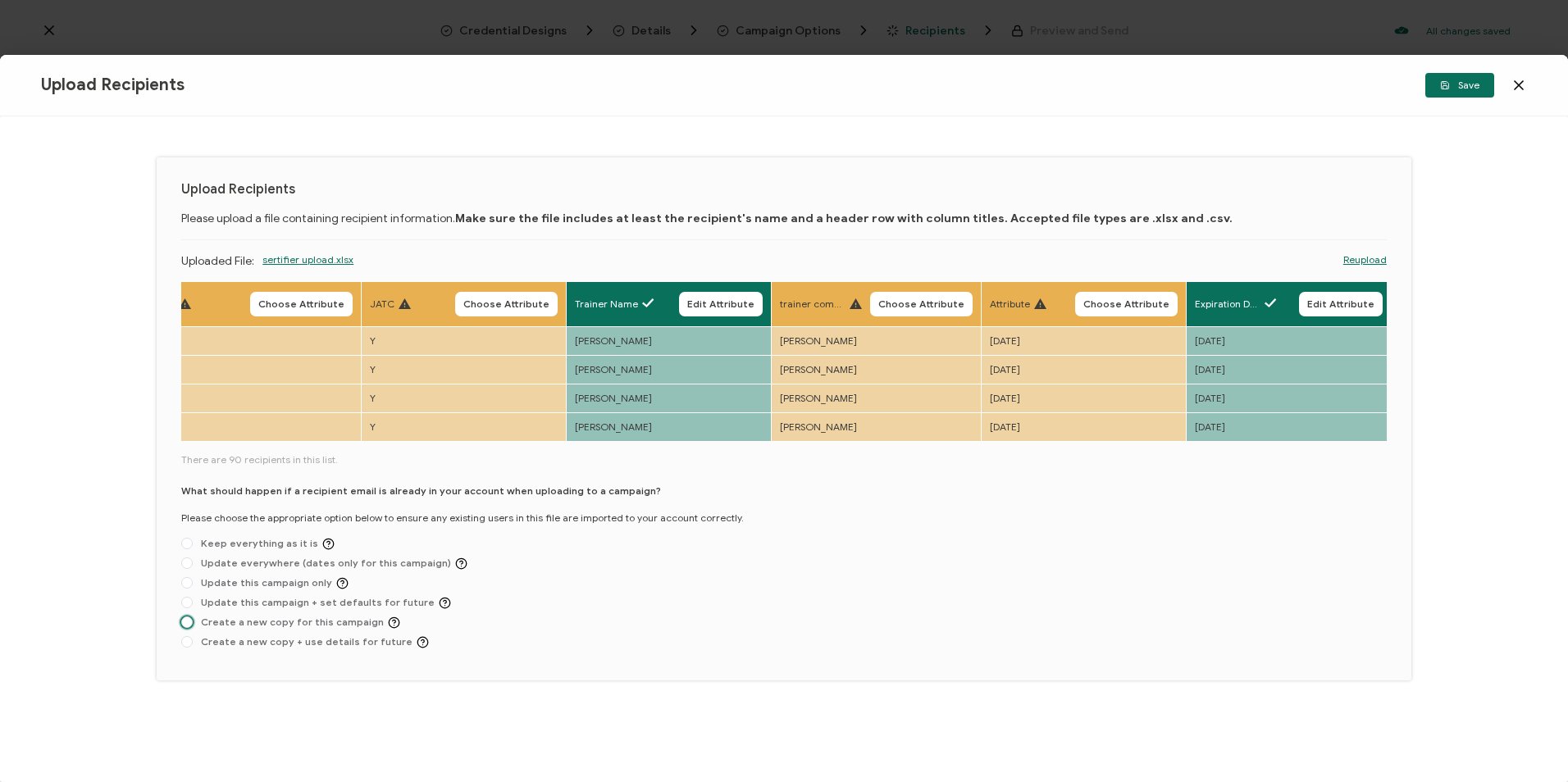
click at [267, 625] on span "Create a new copy for this campaign" at bounding box center [296, 623] width 208 height 13
click at [192, 625] on input "Create a new copy for this campaign" at bounding box center [187, 623] width 12 height 13
radio input "true"
click at [1184, 81] on icon "button" at bounding box center [1445, 85] width 10 height 10
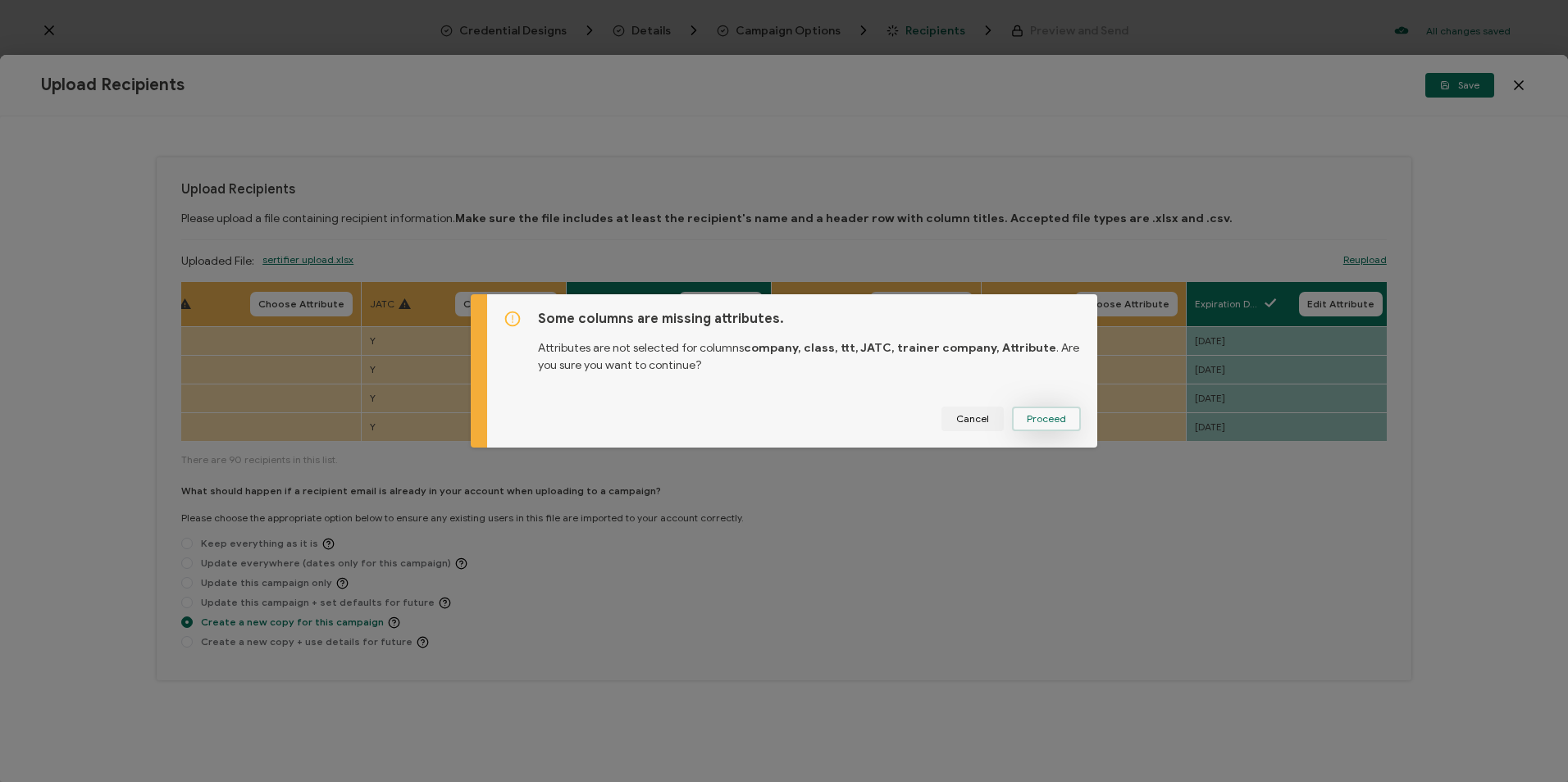
click at [1046, 429] on button "Proceed" at bounding box center [1046, 418] width 69 height 24
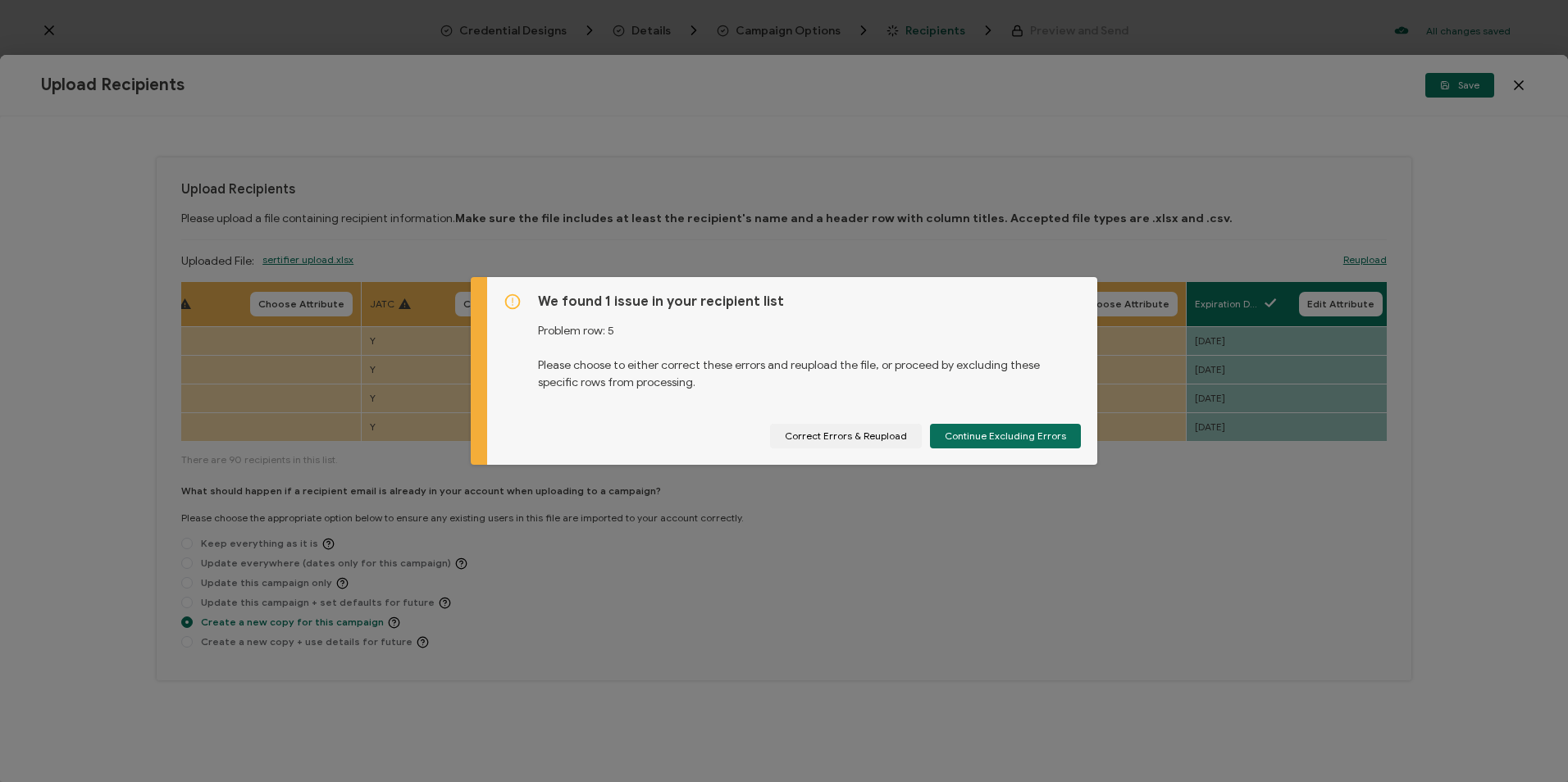
click at [96, 372] on div "We found 1 issue in your recipient list Problem row: 5 Please choose to either …" at bounding box center [784, 391] width 1568 height 782
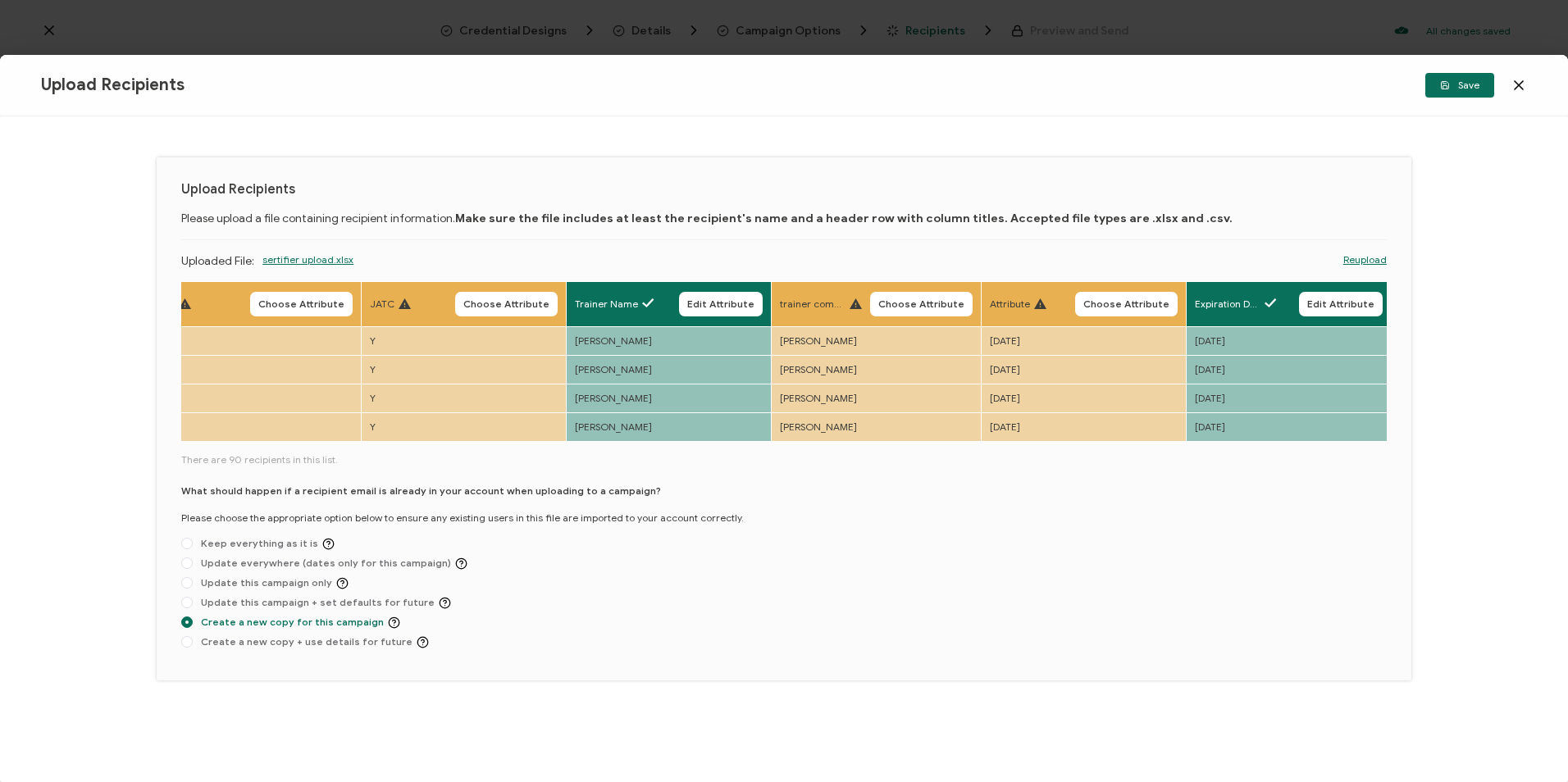
click at [1184, 259] on link "Reupload" at bounding box center [1365, 259] width 44 height 15
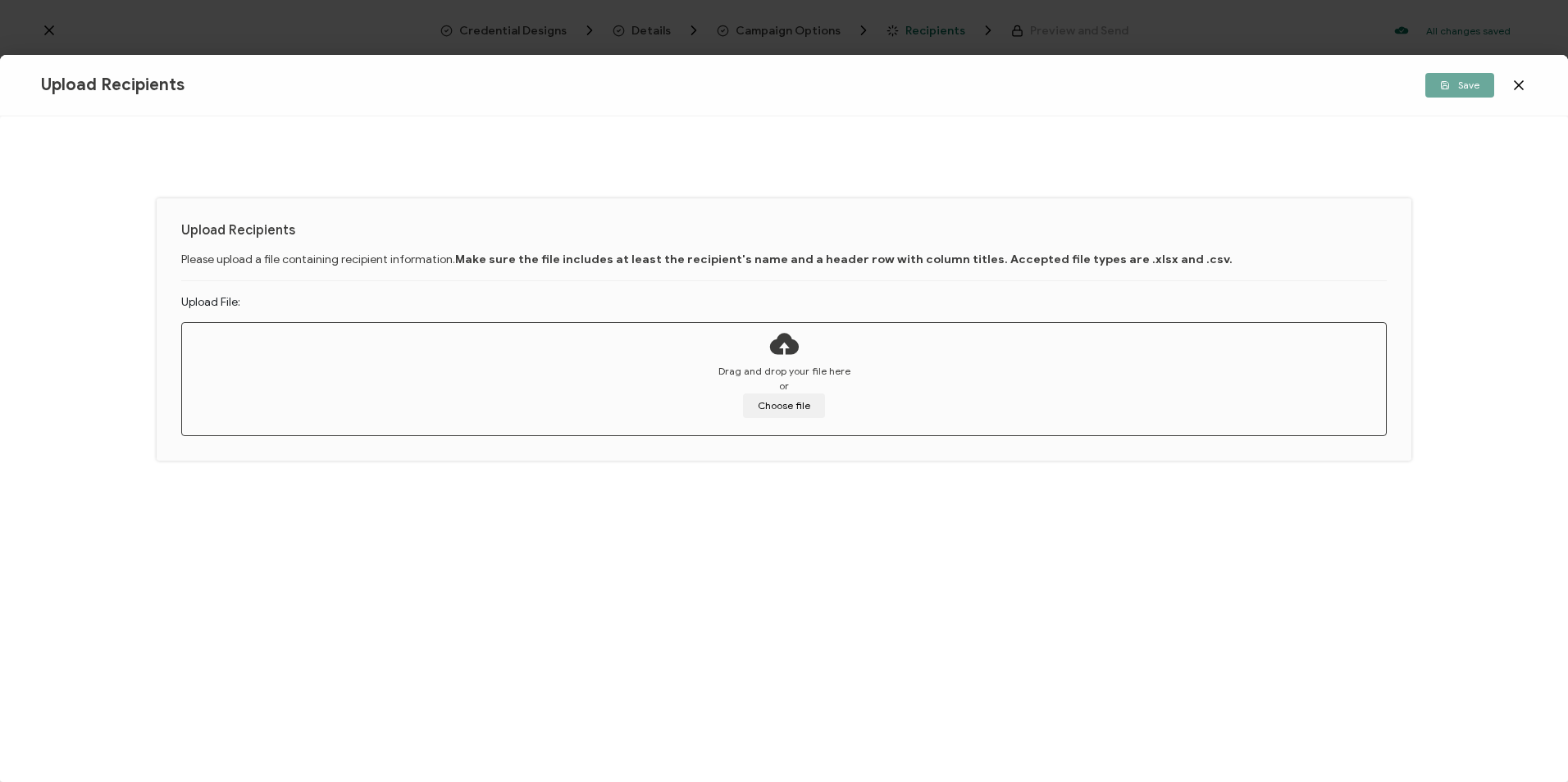
click at [809, 421] on div "Drag and drop your file here or Choose file" at bounding box center [784, 376] width 1204 height 106
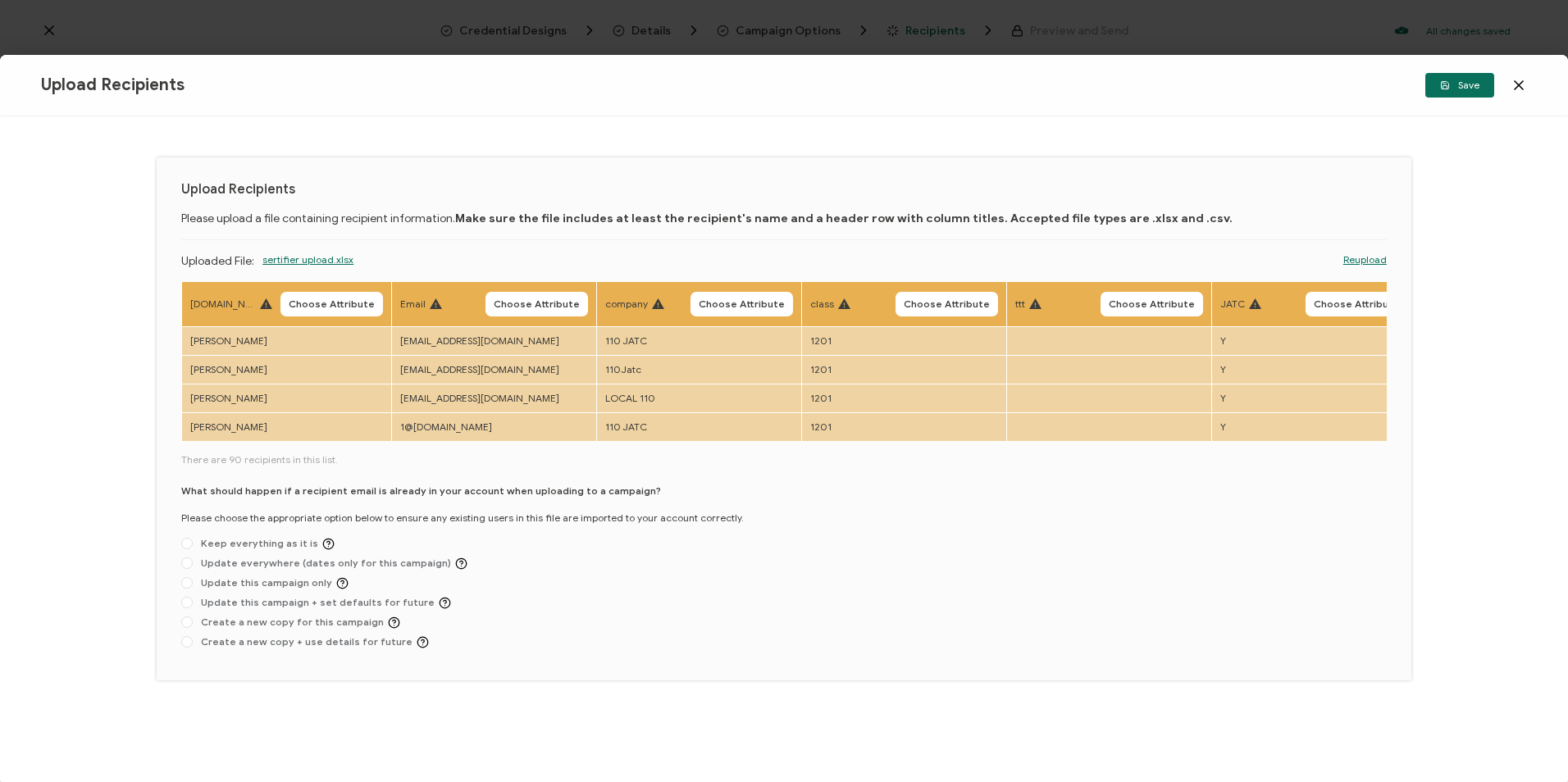
click at [325, 296] on button "Choose Attribute" at bounding box center [331, 304] width 103 height 24
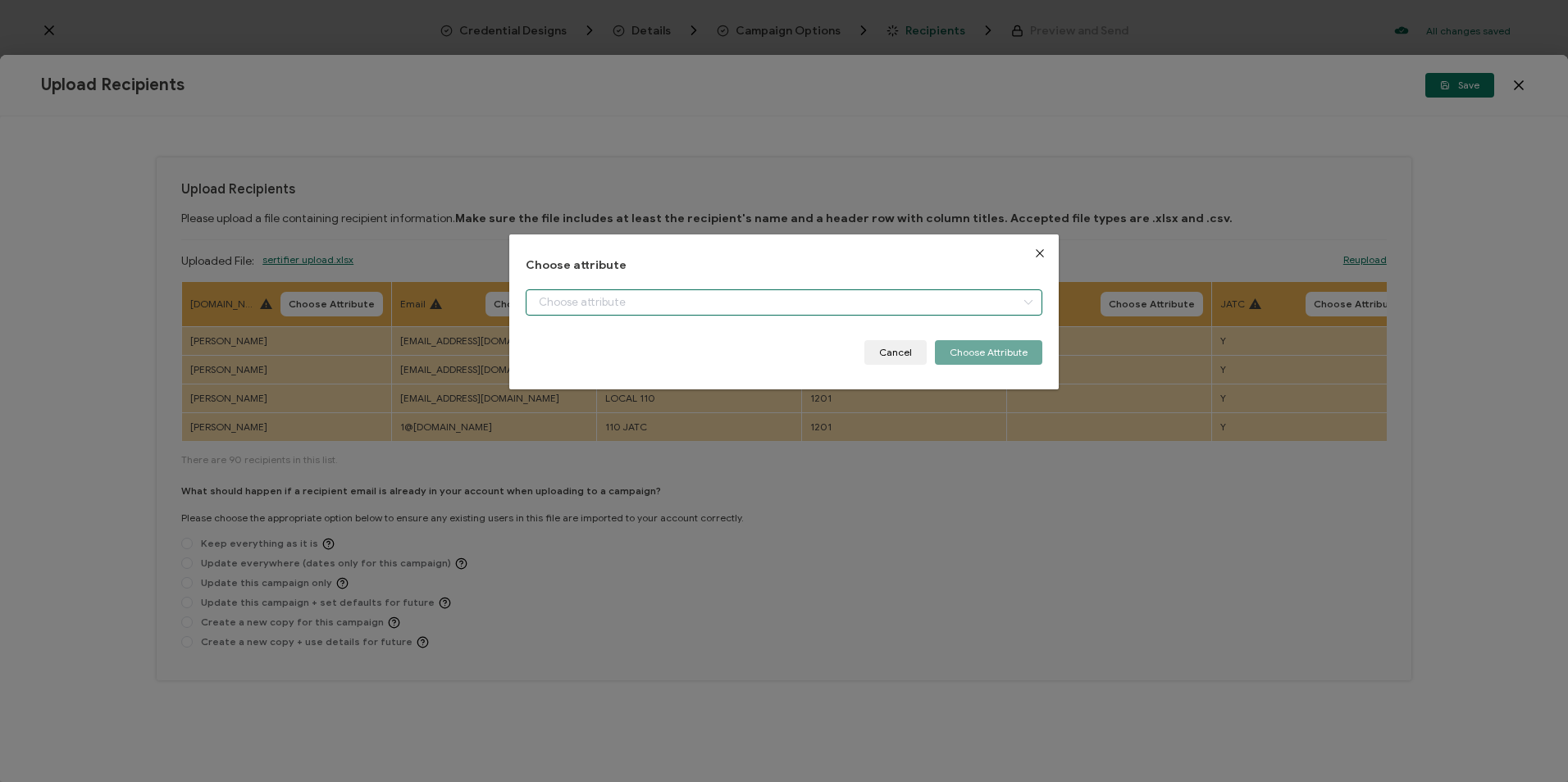
click at [544, 314] on input "dialog" at bounding box center [783, 302] width 515 height 26
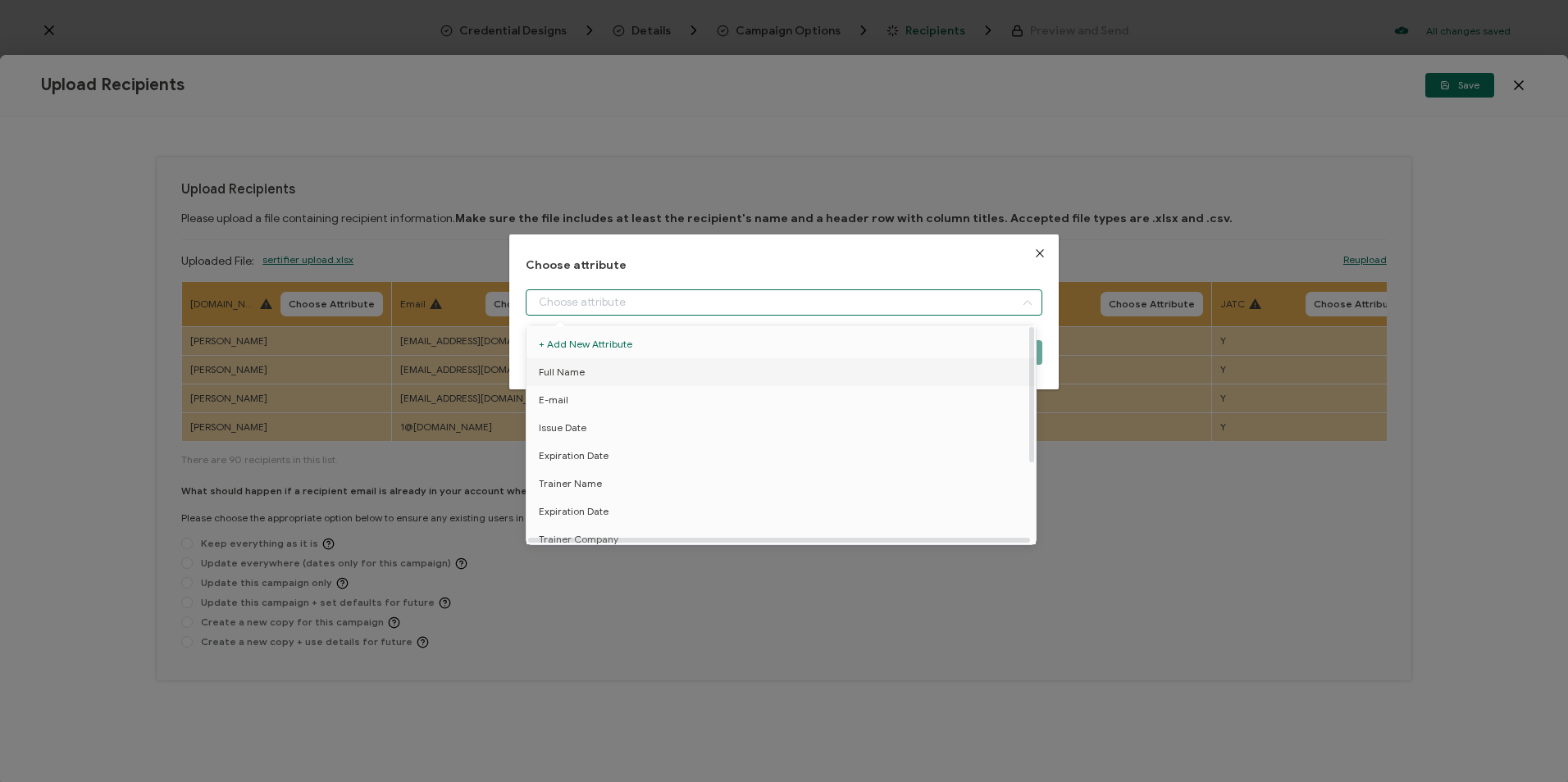
click at [565, 378] on span "Full Name" at bounding box center [562, 372] width 46 height 28
type input "Full Name"
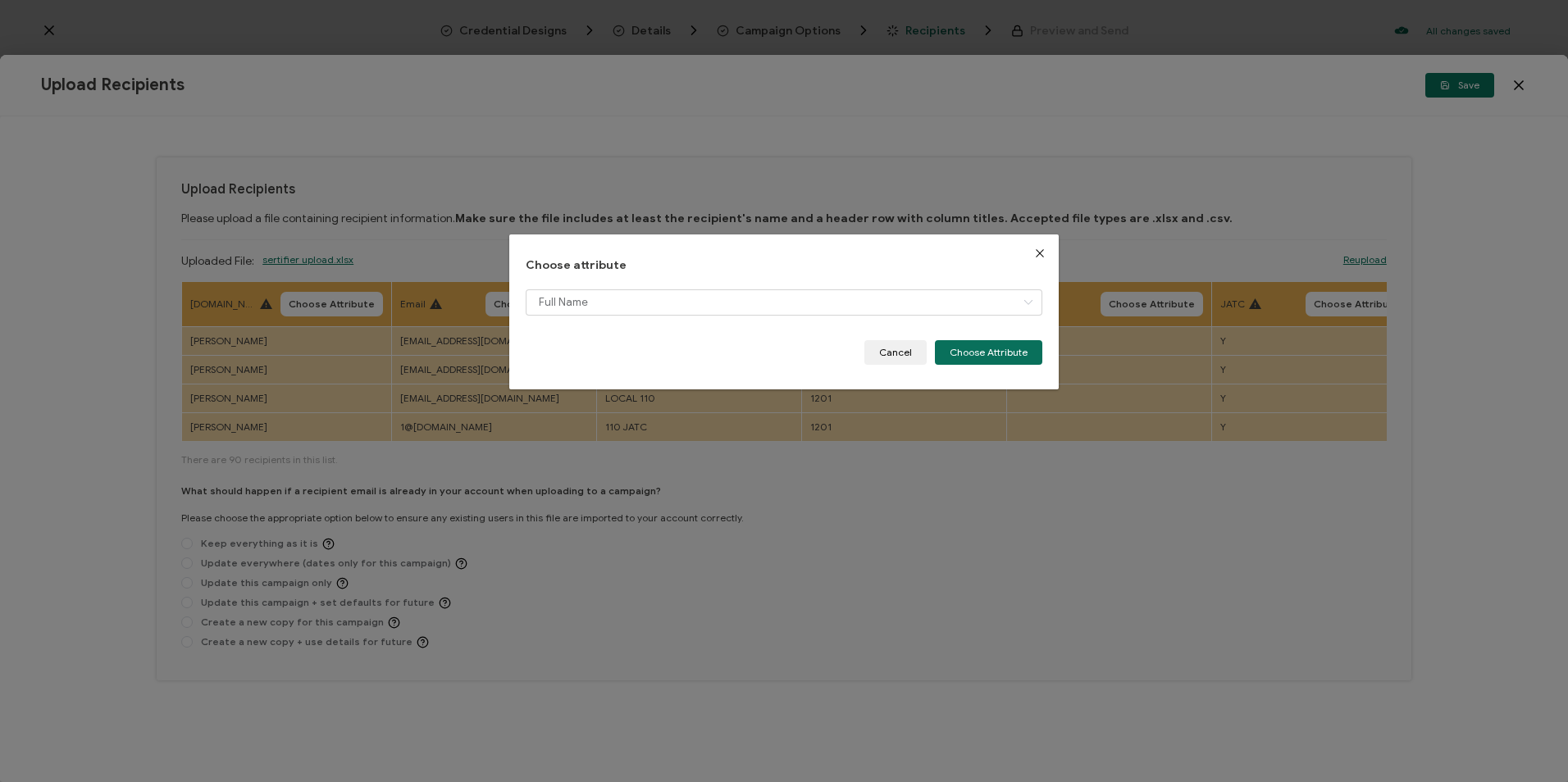
click at [995, 334] on div "Full Name" at bounding box center [783, 315] width 515 height 51
click at [996, 343] on button "Choose Attribute" at bounding box center [988, 352] width 107 height 24
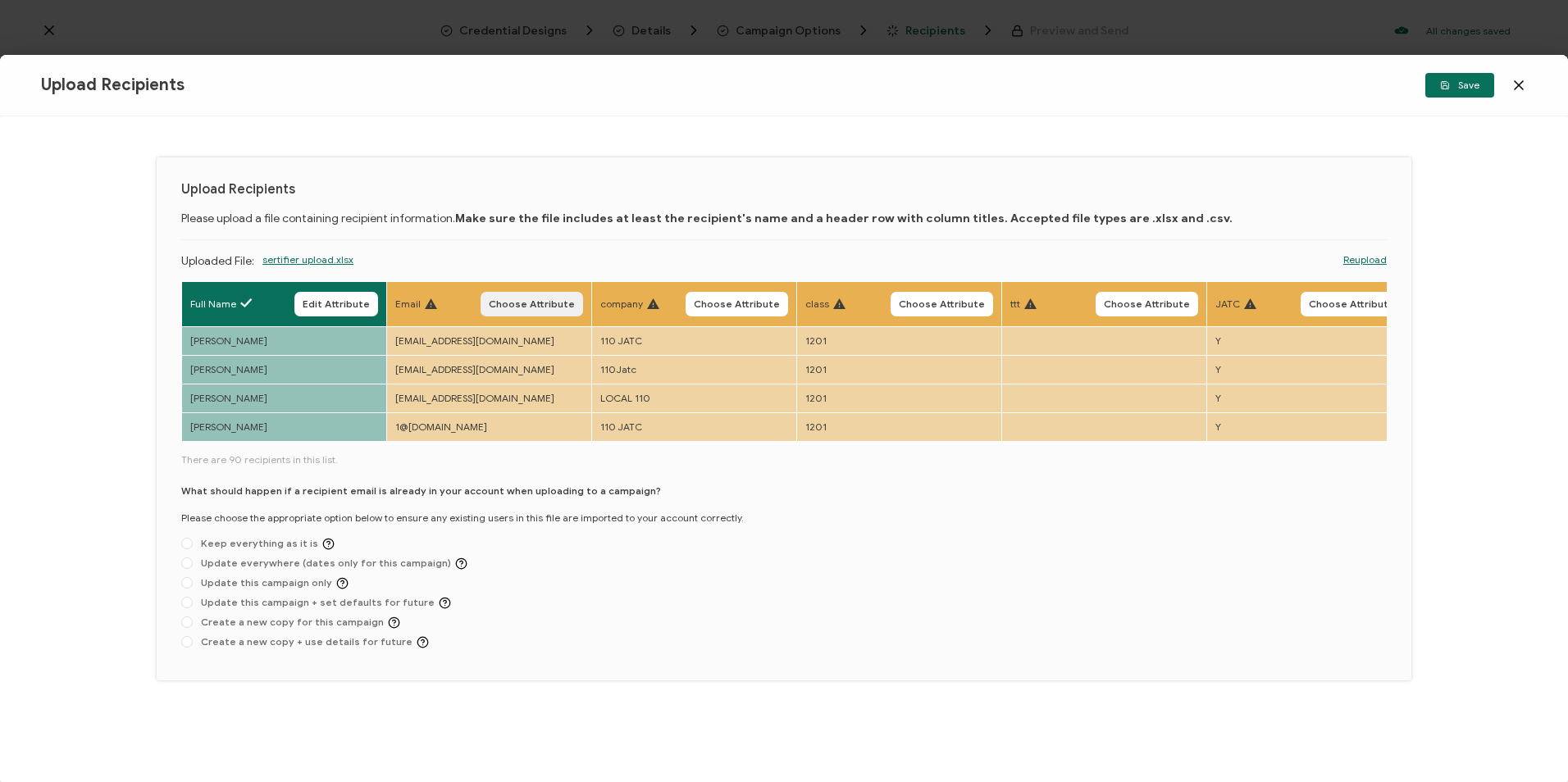
click at [576, 297] on button "Choose Attribute" at bounding box center [532, 304] width 103 height 24
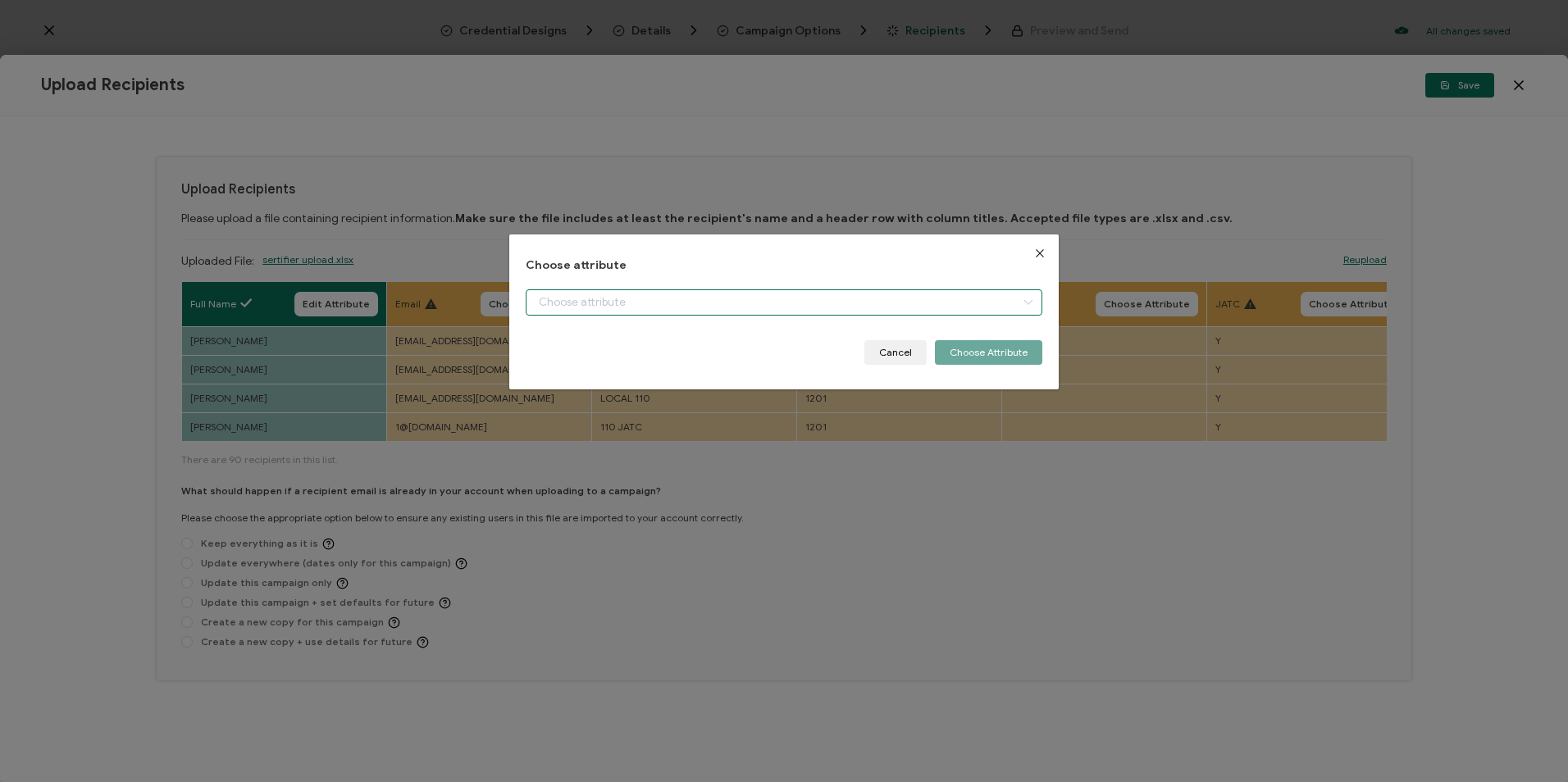
click at [685, 309] on input "dialog" at bounding box center [783, 302] width 515 height 26
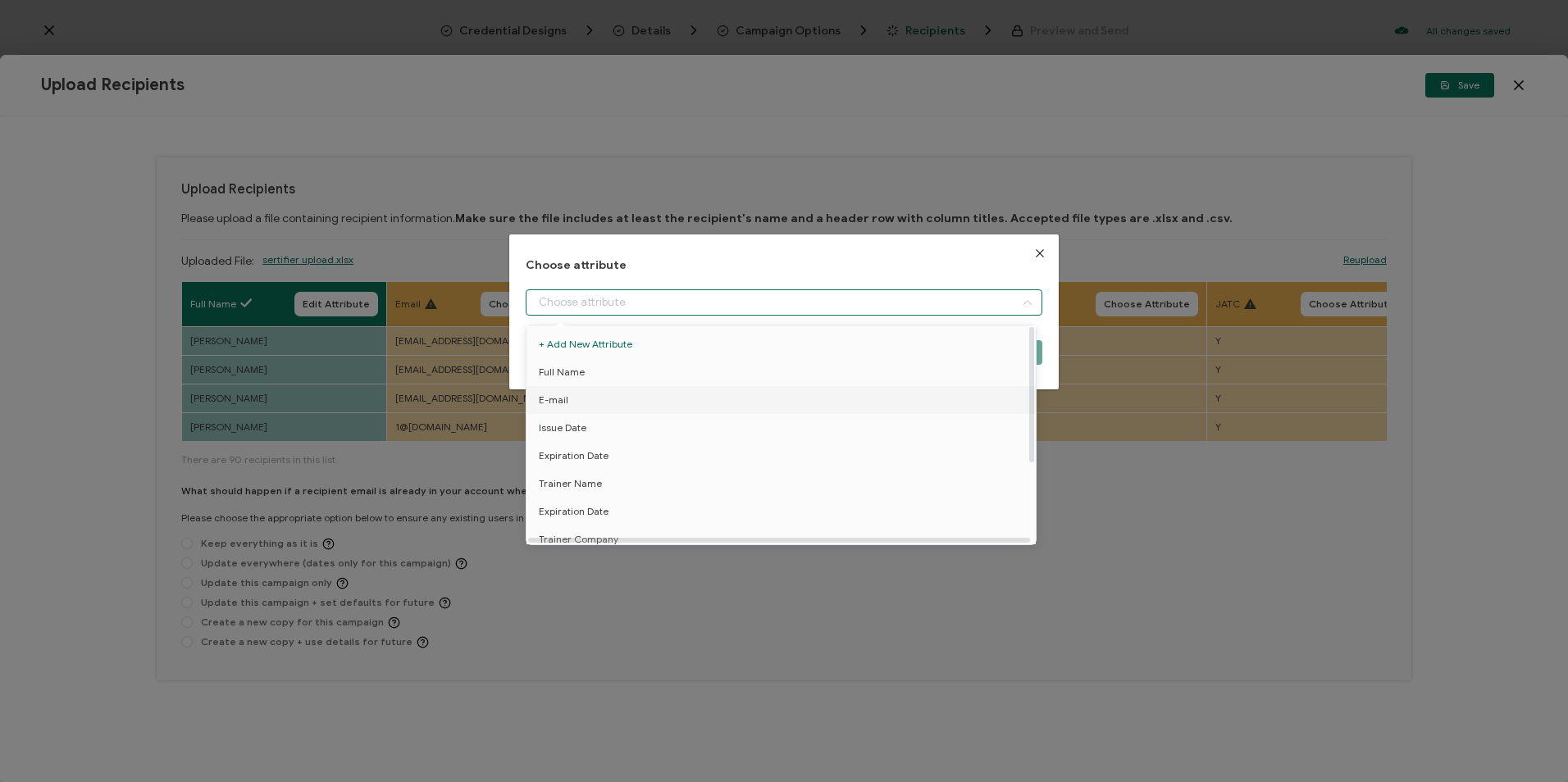
click at [667, 389] on li "E-mail" at bounding box center [784, 400] width 524 height 28
type input "E-mail"
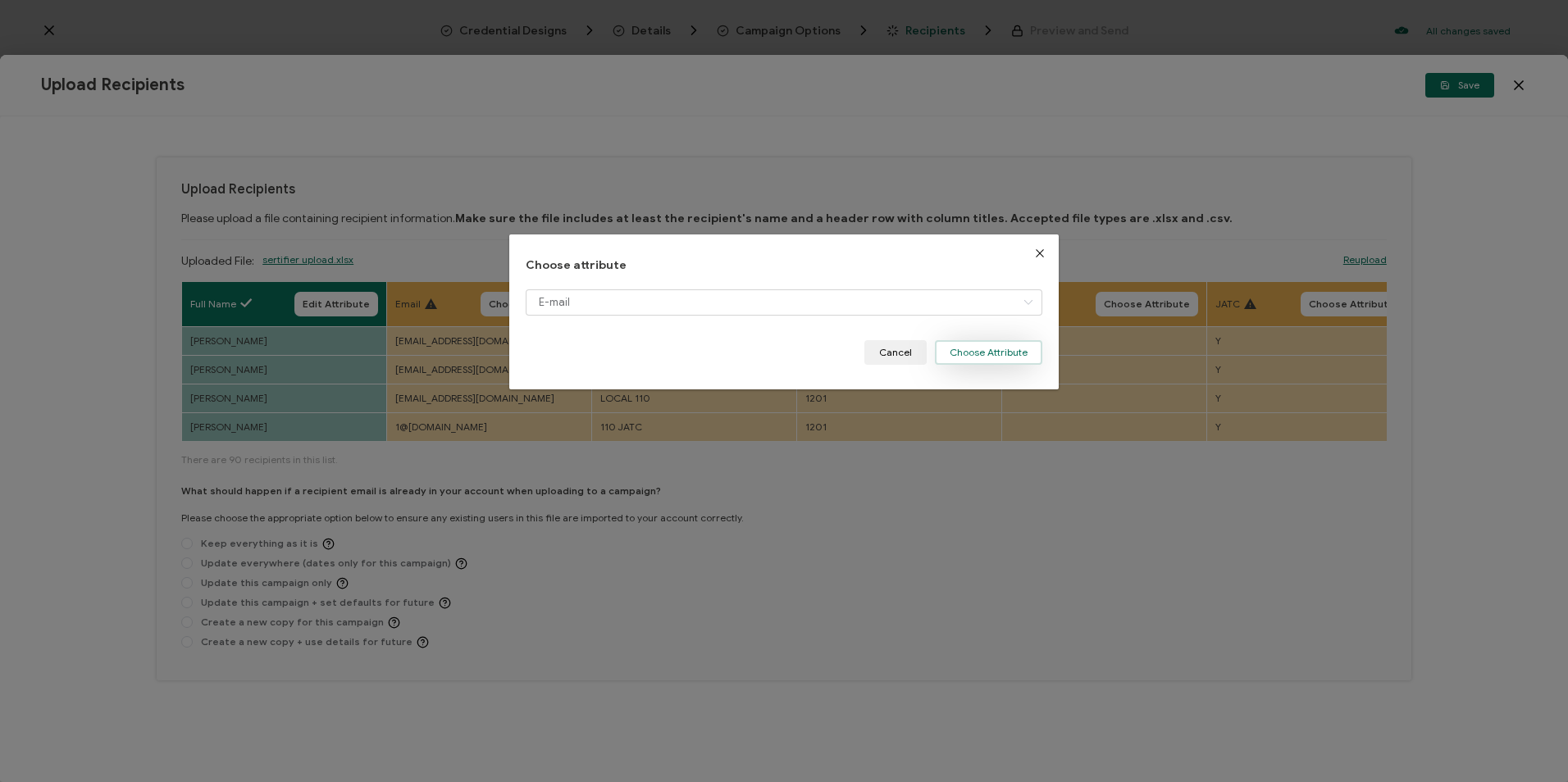
click at [965, 355] on button "Choose Attribute" at bounding box center [988, 352] width 107 height 24
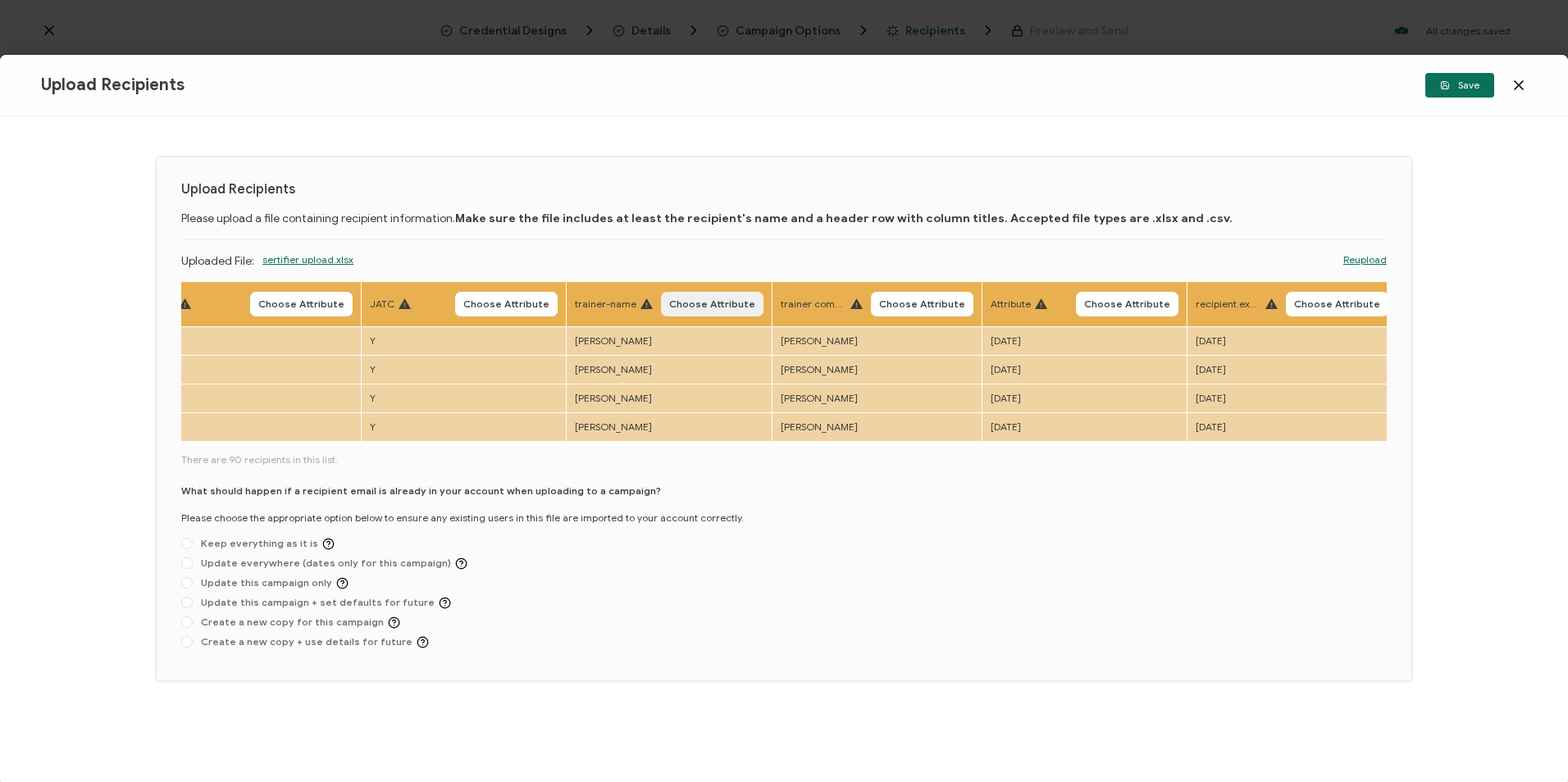
click at [722, 315] on button "Choose Attribute" at bounding box center [711, 304] width 103 height 24
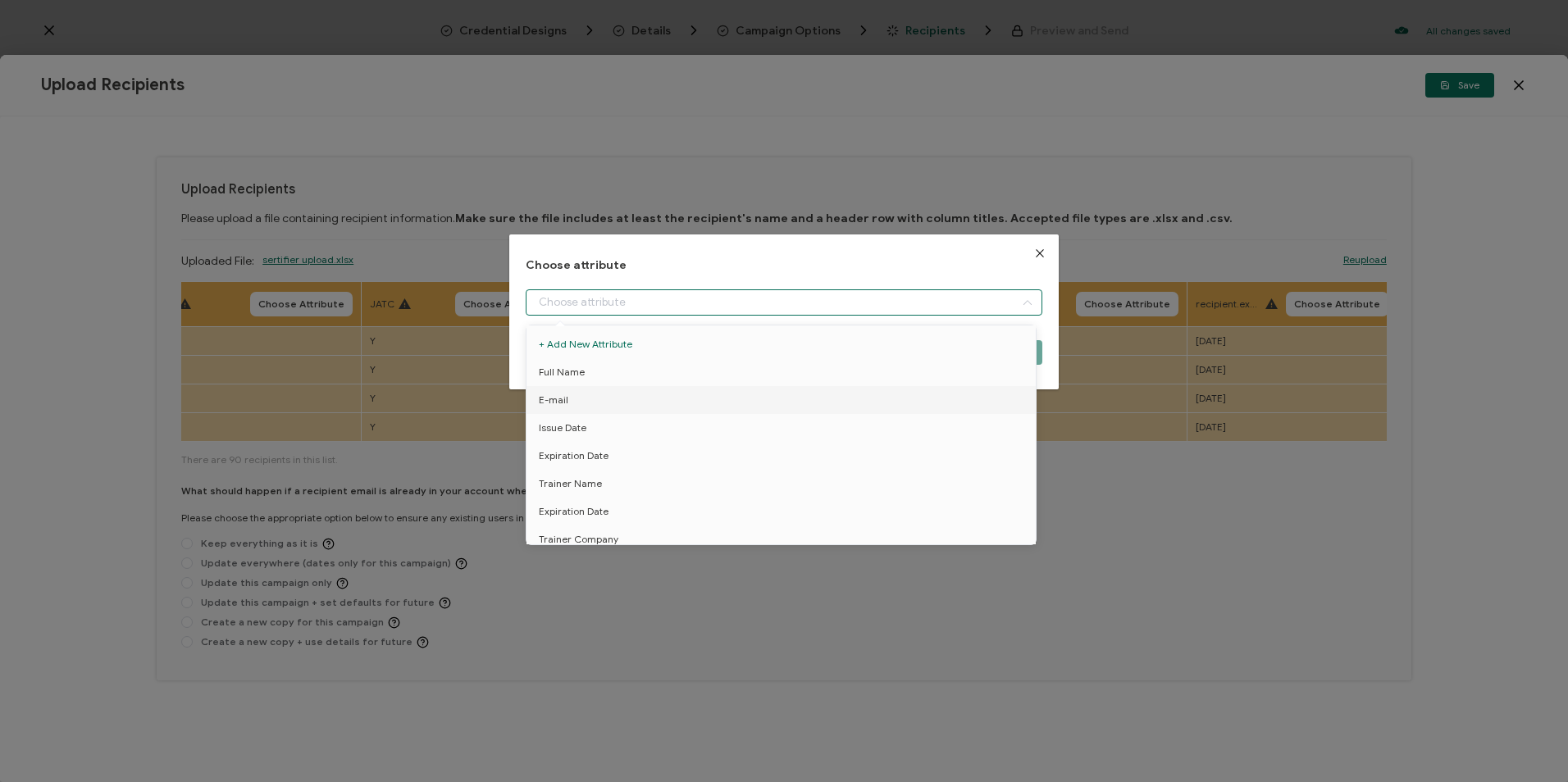
click at [728, 310] on input "dialog" at bounding box center [783, 302] width 515 height 26
click at [708, 482] on li "Trainer Name" at bounding box center [784, 484] width 524 height 28
type input "Trainer Name"
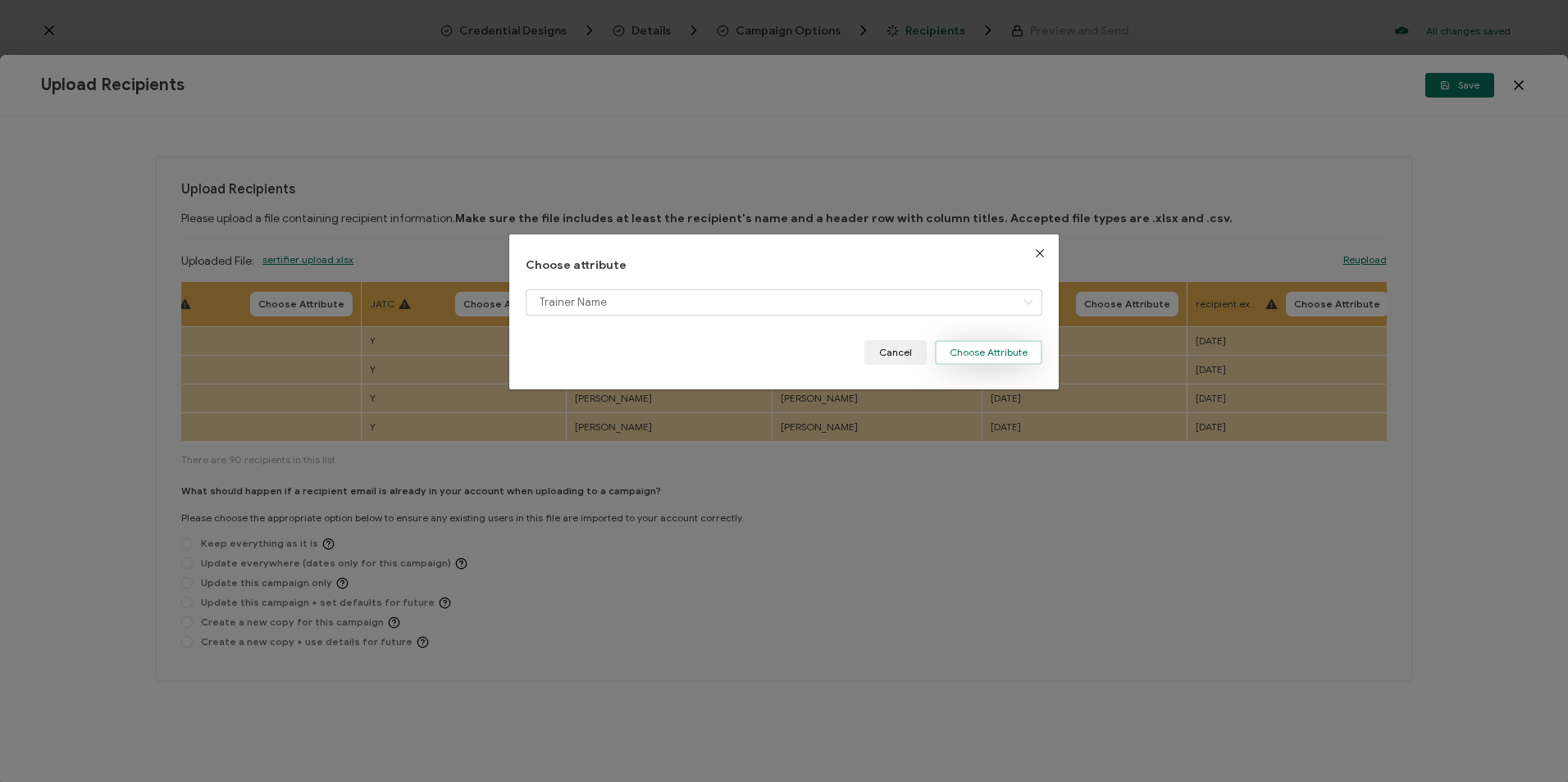
click at [1006, 349] on button "Choose Attribute" at bounding box center [988, 352] width 107 height 24
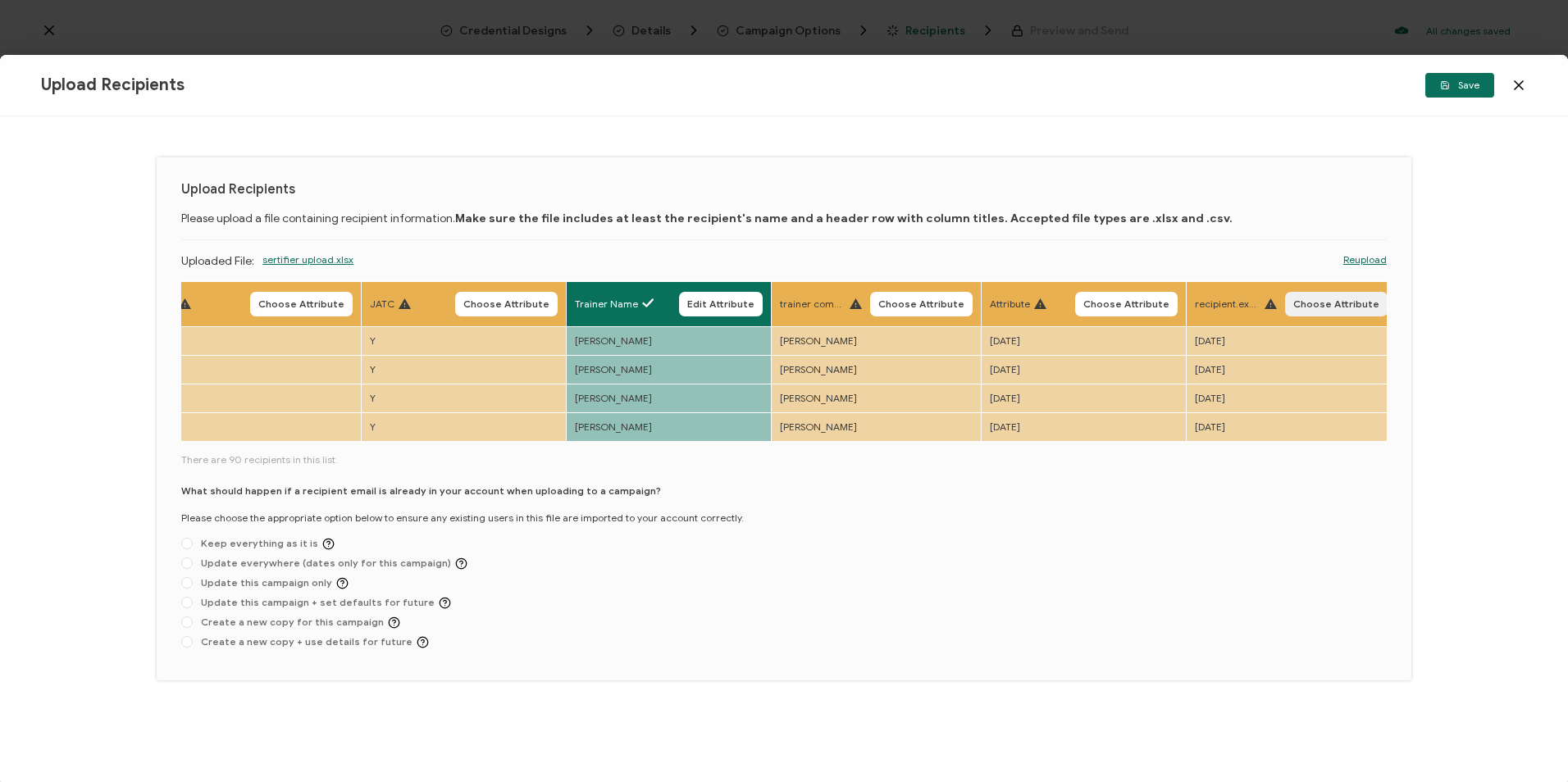
click at [1184, 307] on span "Choose Attribute" at bounding box center [1336, 304] width 86 height 10
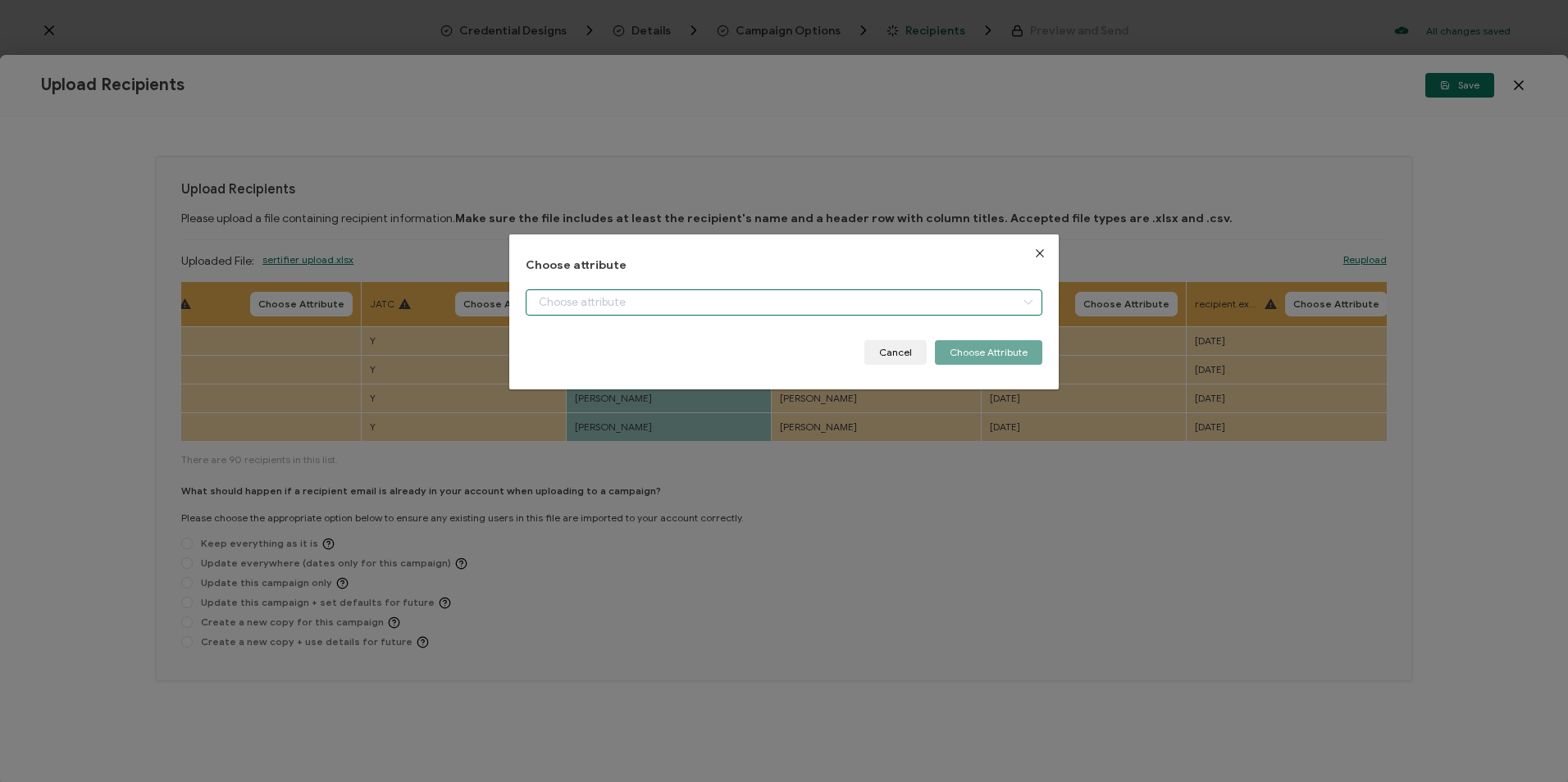
click at [871, 298] on input "dialog" at bounding box center [783, 302] width 515 height 26
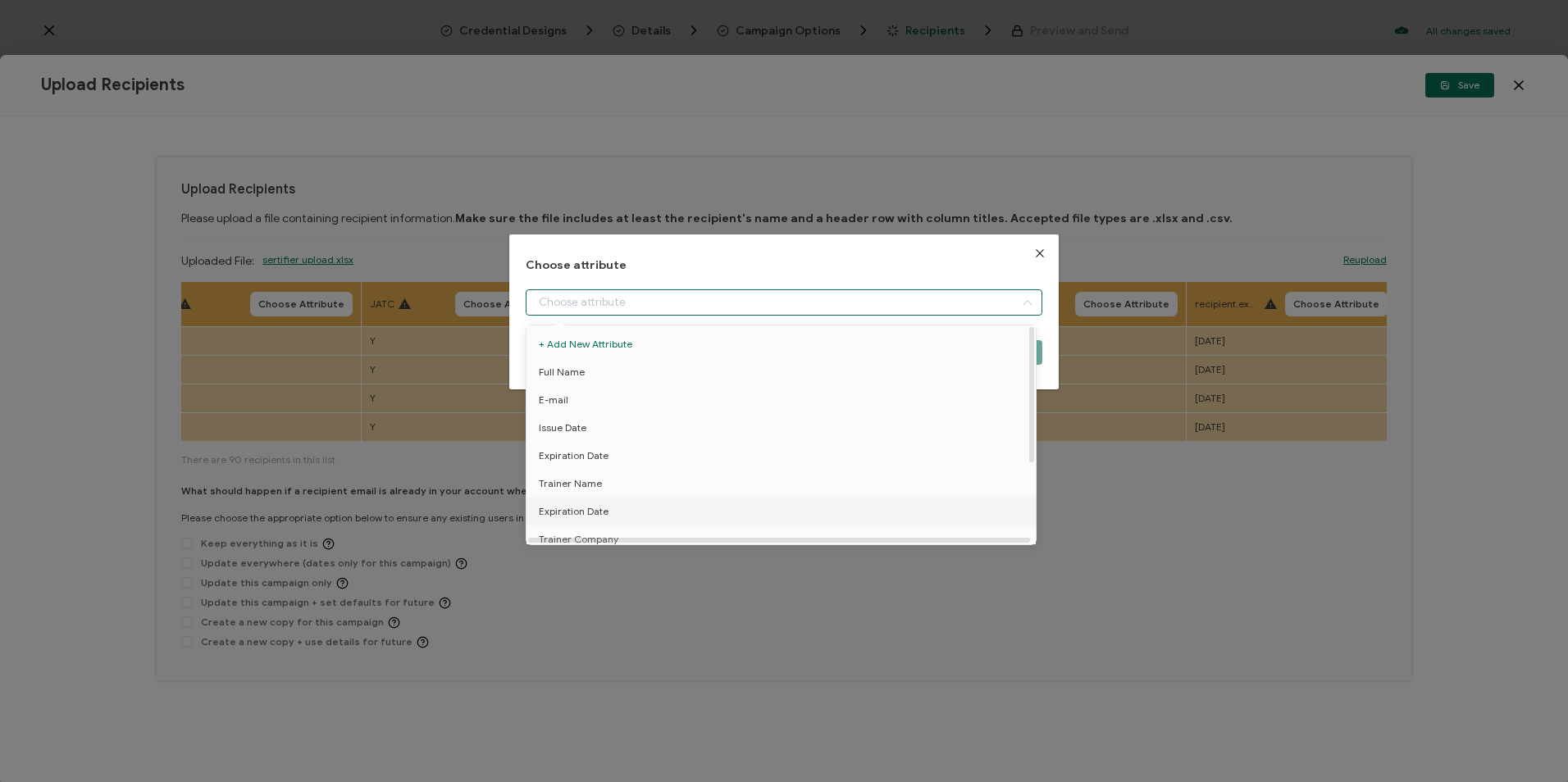
click at [600, 515] on span "Expiration Date" at bounding box center [573, 512] width 70 height 28
type input "Expiration Date"
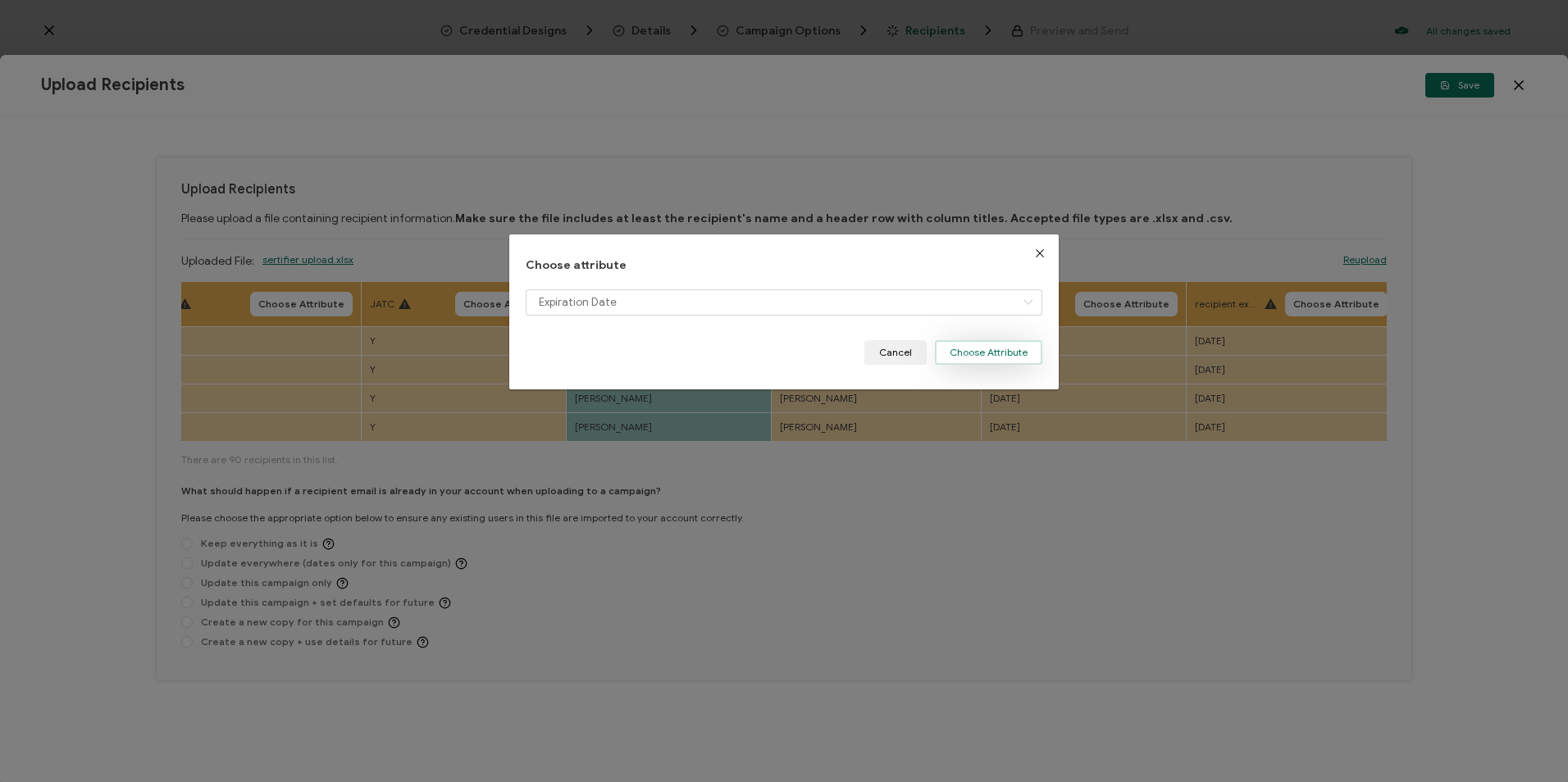
click at [992, 356] on button "Choose Attribute" at bounding box center [988, 352] width 107 height 24
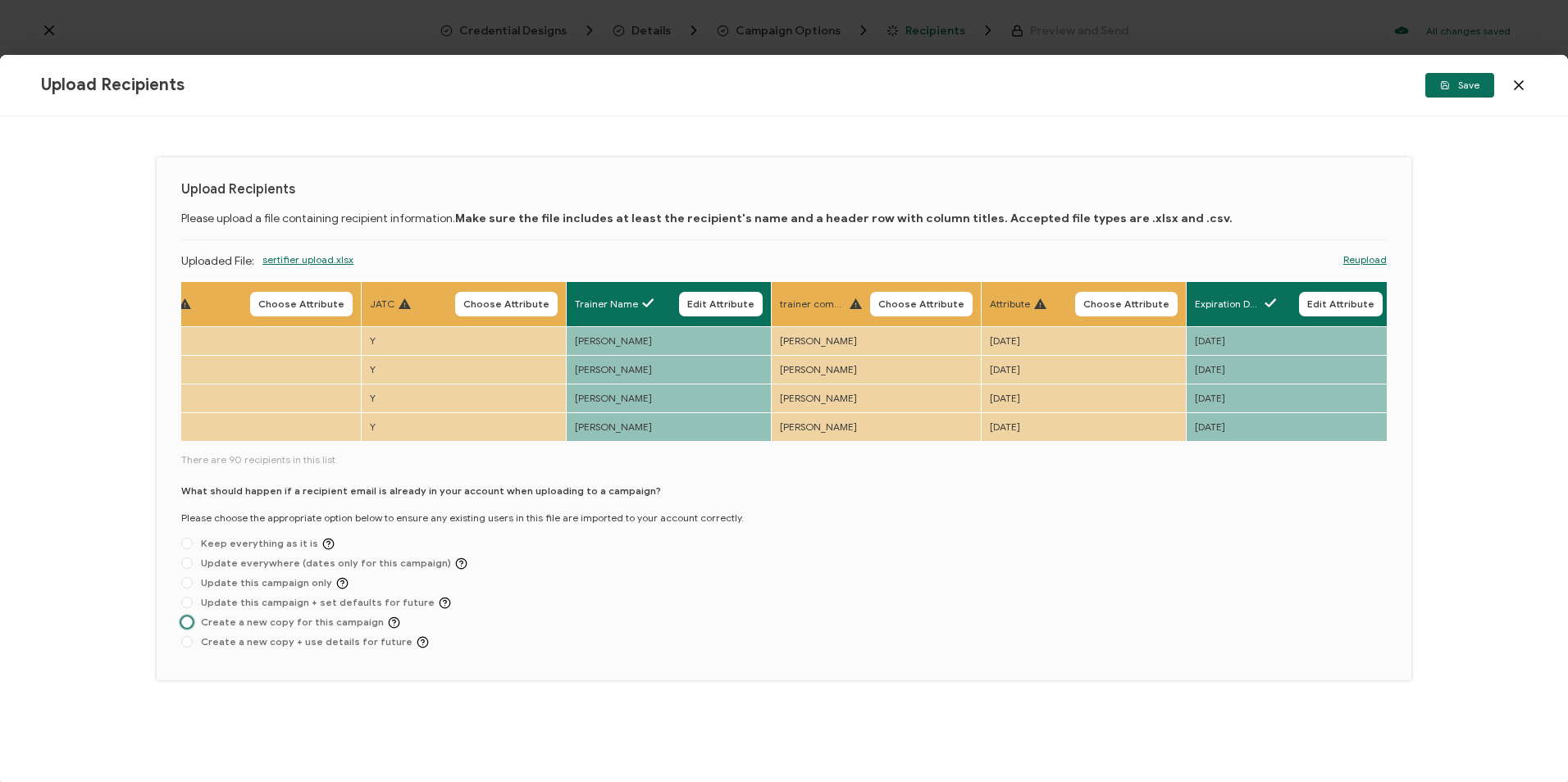
click at [349, 623] on span "Create a new copy for this campaign" at bounding box center [296, 623] width 208 height 13
click at [192, 623] on input "Create a new copy for this campaign" at bounding box center [187, 623] width 12 height 13
radio input "true"
click at [1184, 99] on div "Upload Recipients Save" at bounding box center [784, 86] width 1568 height 62
click at [1184, 94] on button "Save" at bounding box center [1460, 84] width 69 height 24
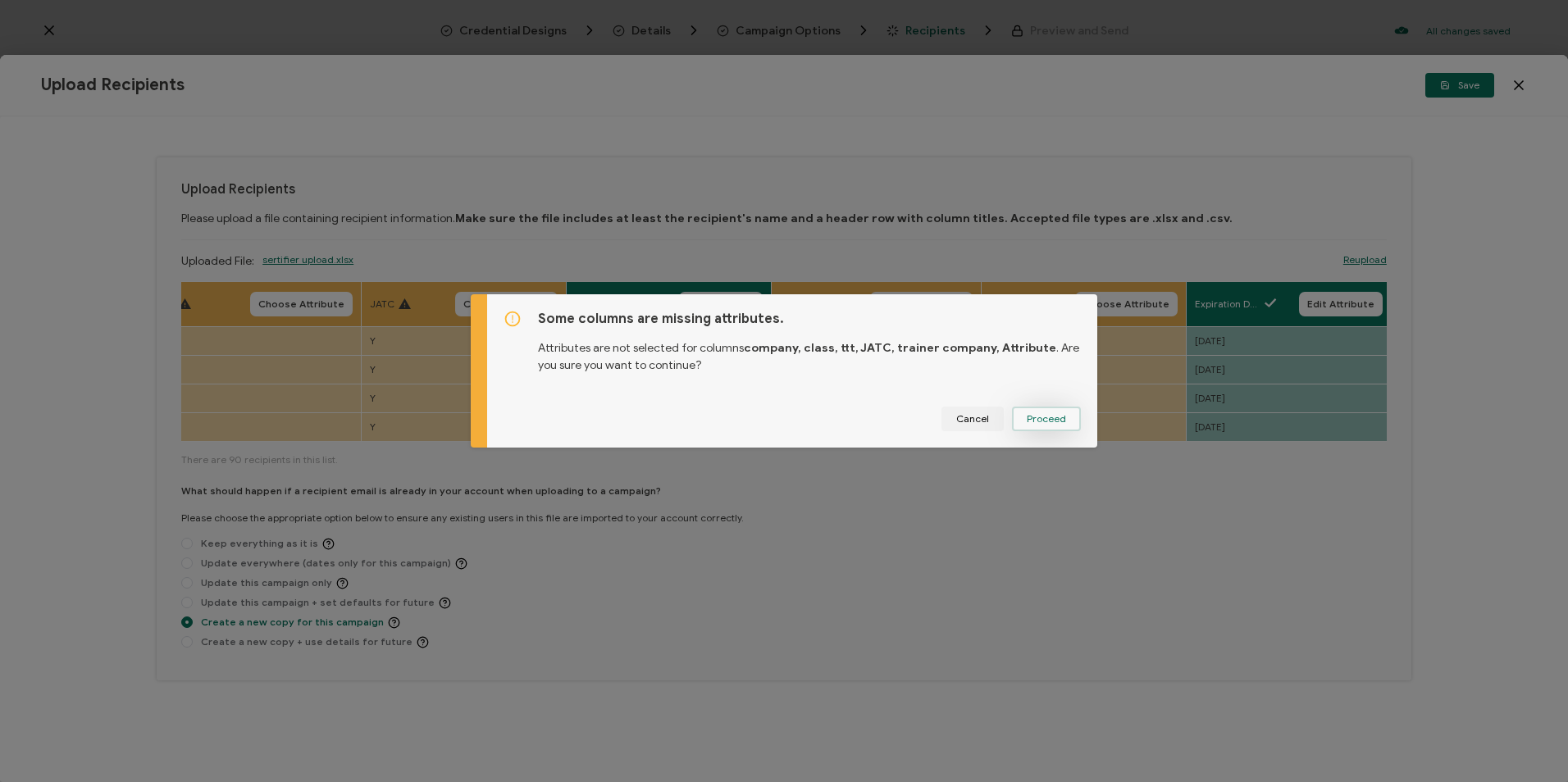
click at [1065, 425] on button "Proceed" at bounding box center [1046, 418] width 69 height 24
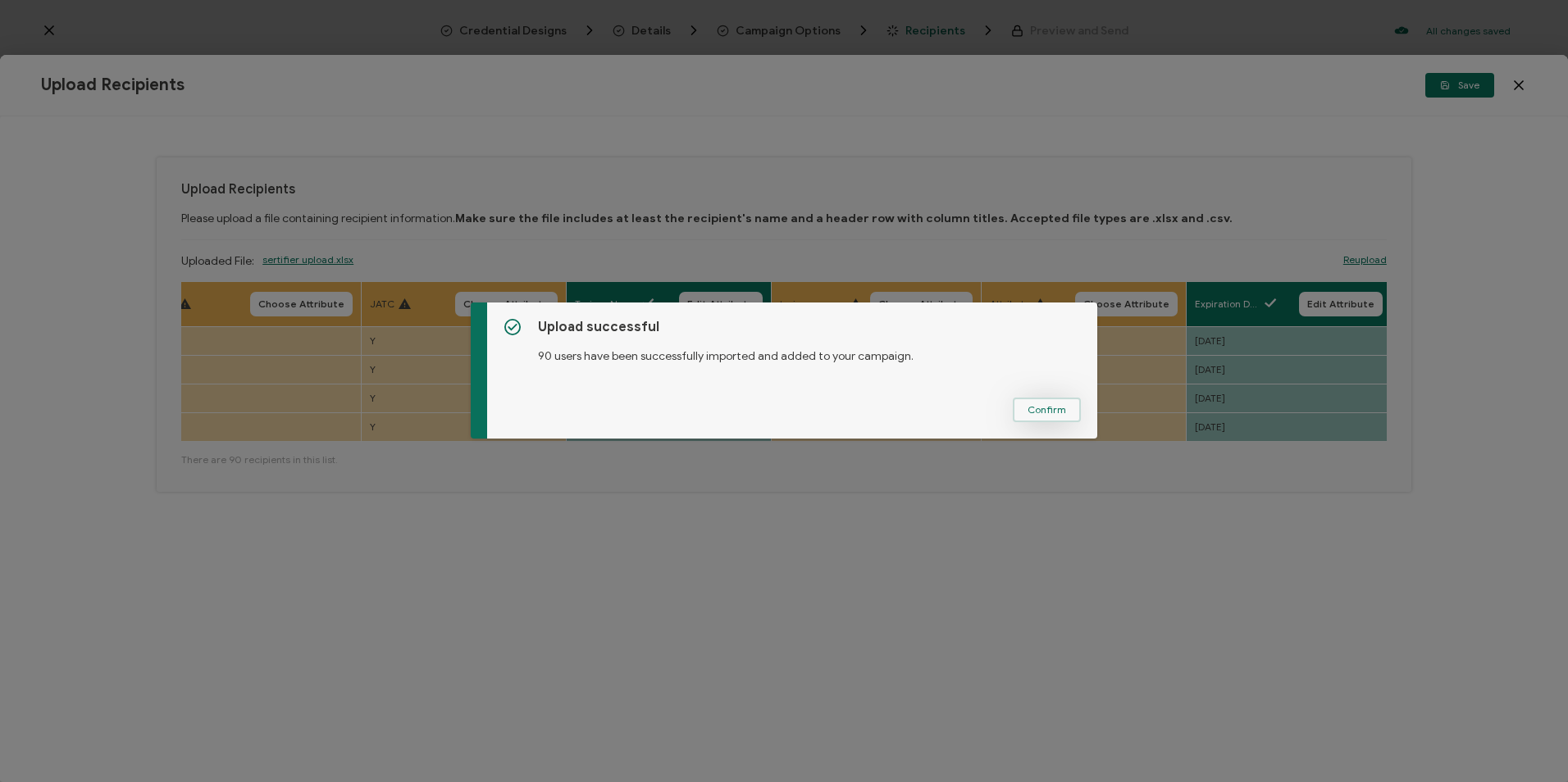
click at [1066, 419] on button "Confirm" at bounding box center [1046, 409] width 68 height 24
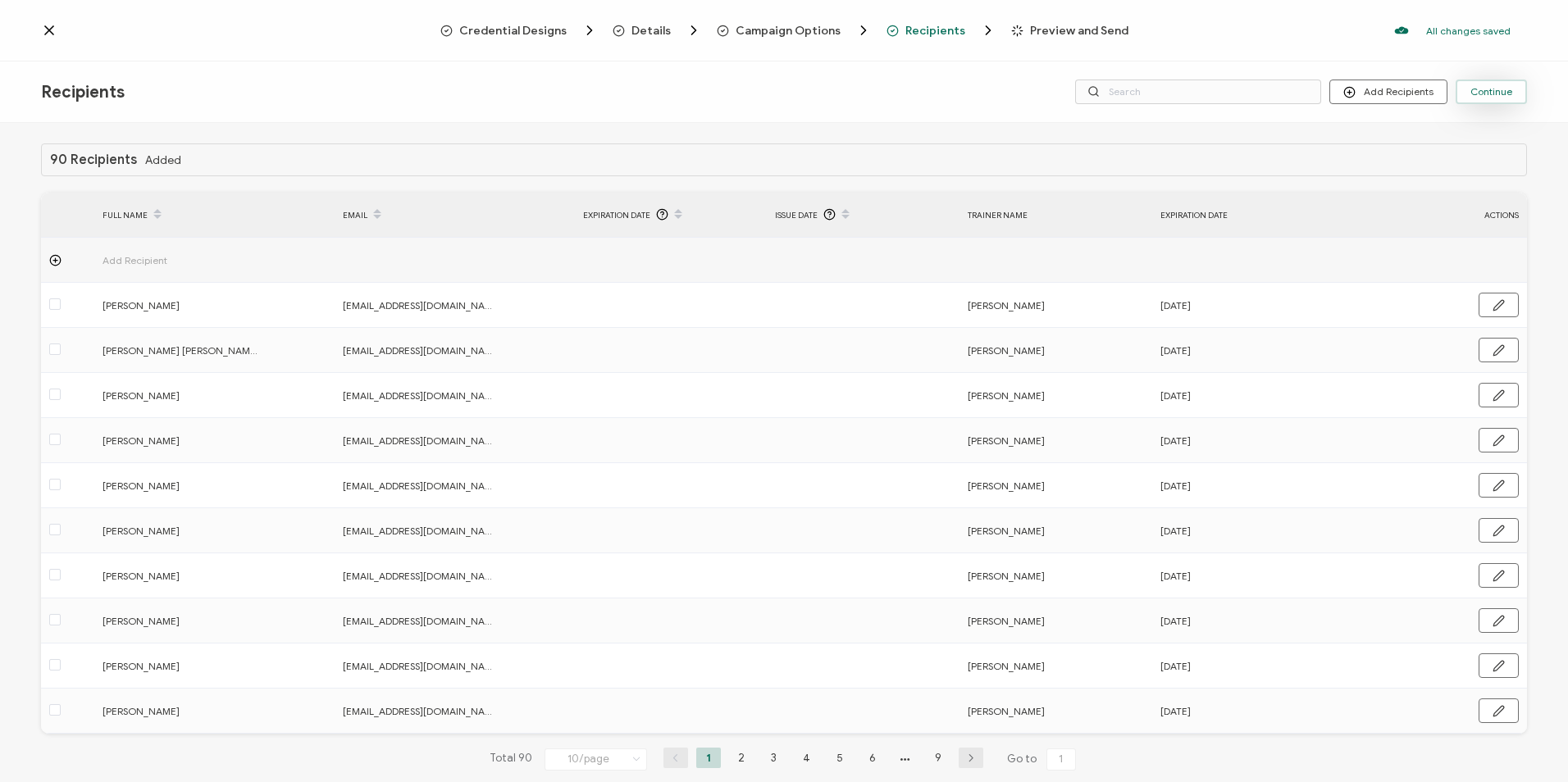
click at [1184, 90] on button "Continue" at bounding box center [1491, 92] width 72 height 24
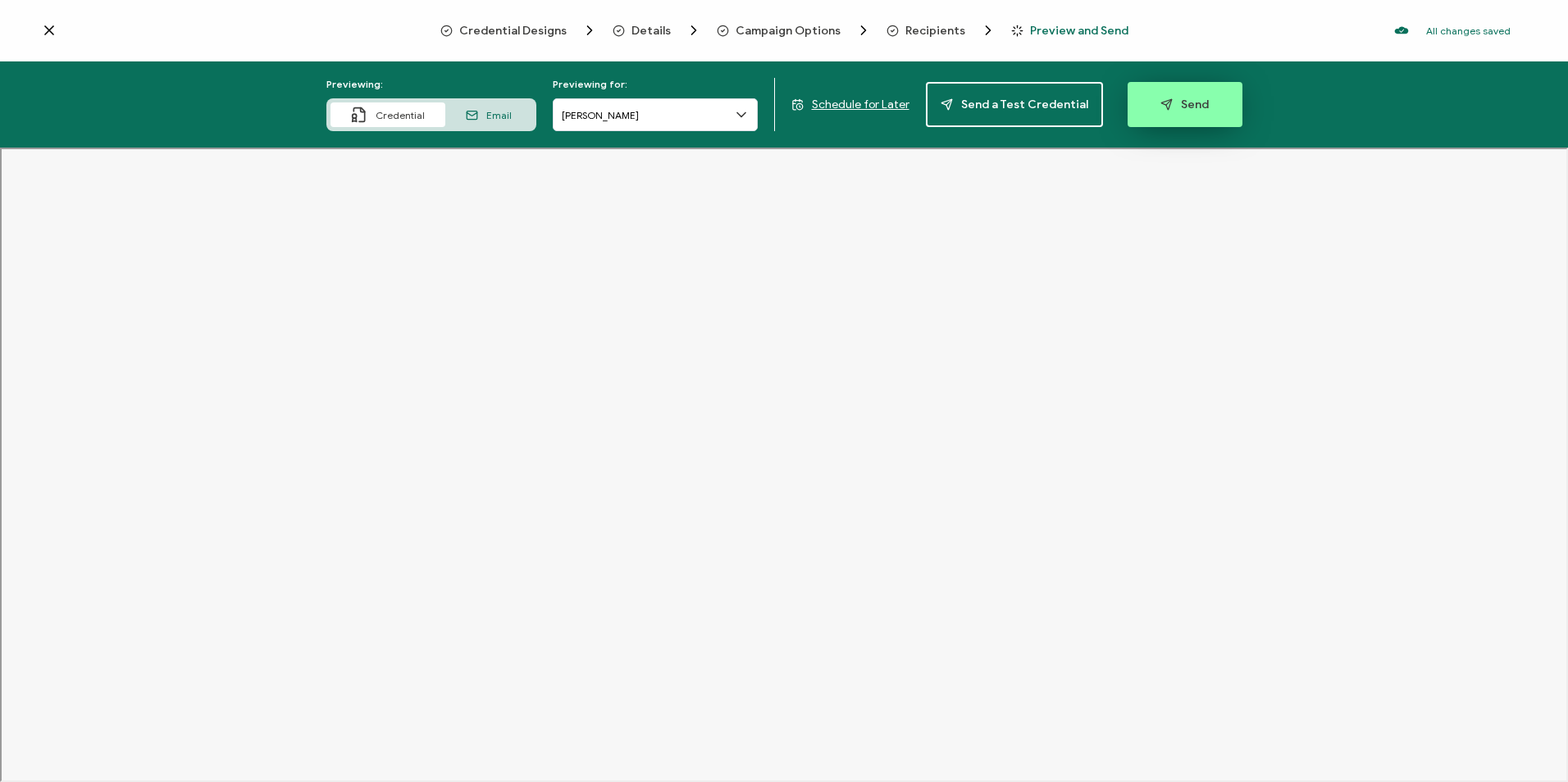
click at [1184, 110] on span "Send" at bounding box center [1184, 104] width 48 height 13
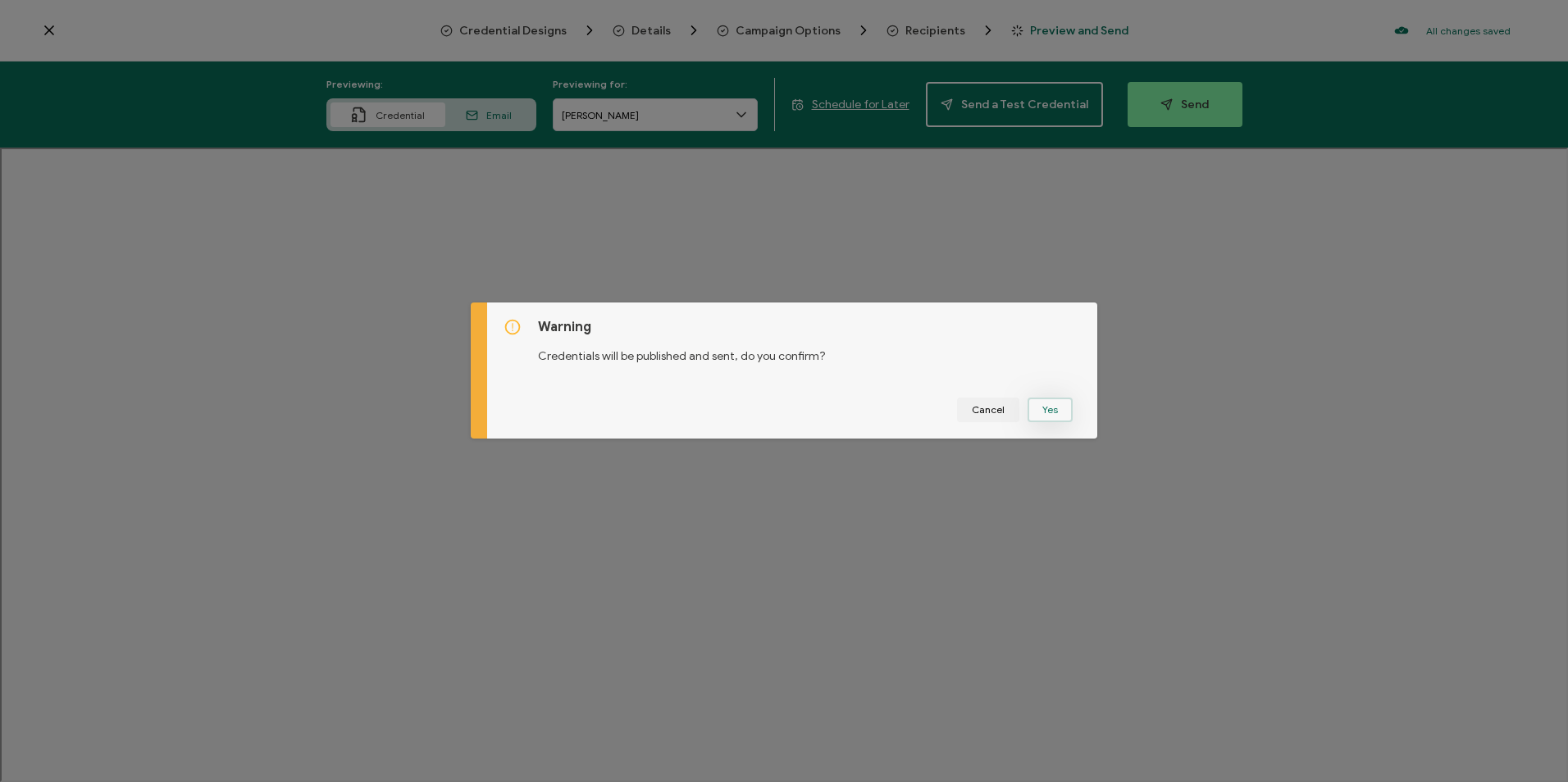
click at [1027, 407] on button "Yes" at bounding box center [1050, 409] width 45 height 24
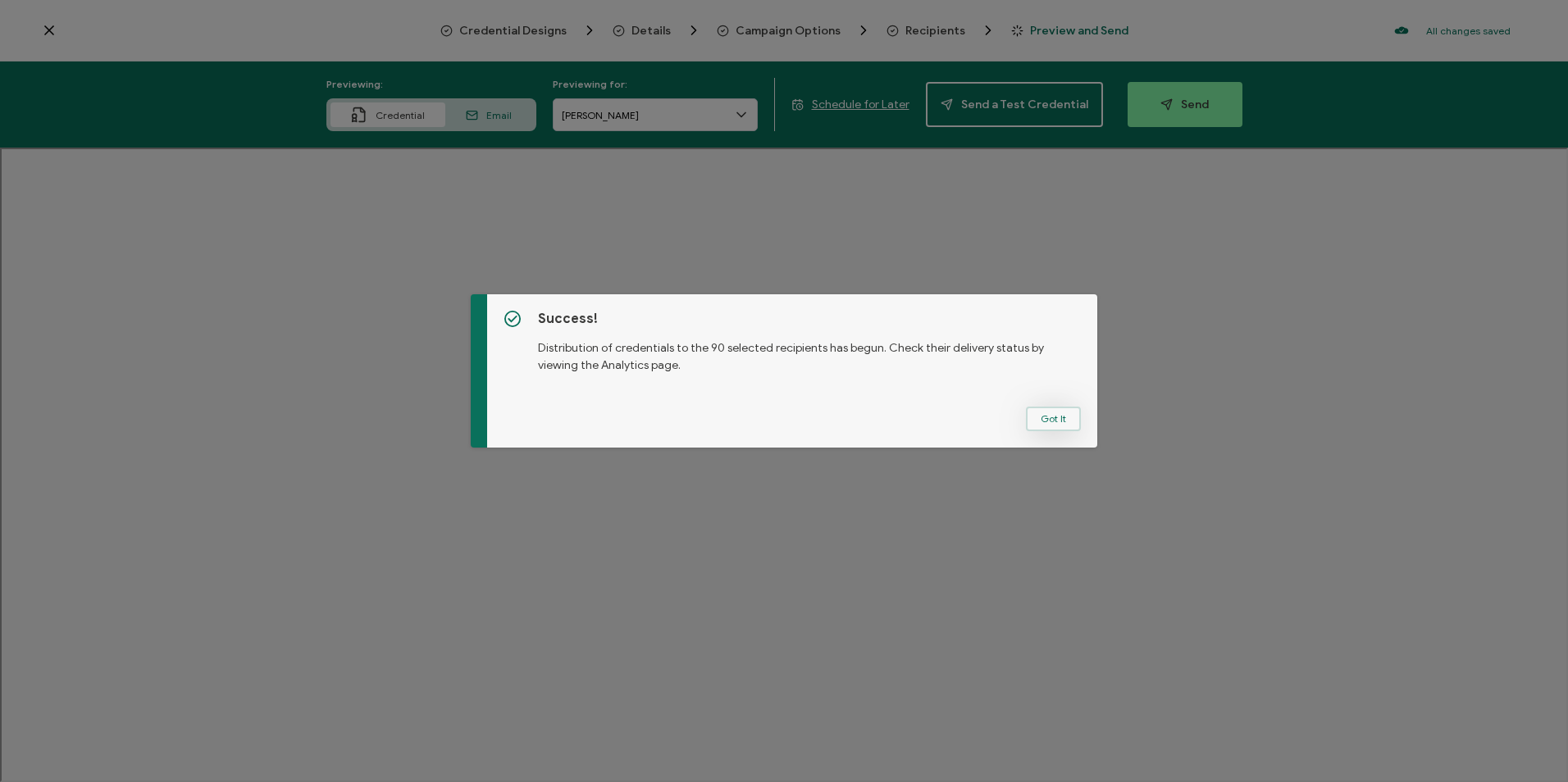
click at [1062, 423] on button "Got It" at bounding box center [1053, 418] width 55 height 24
